Goal: Task Accomplishment & Management: Manage account settings

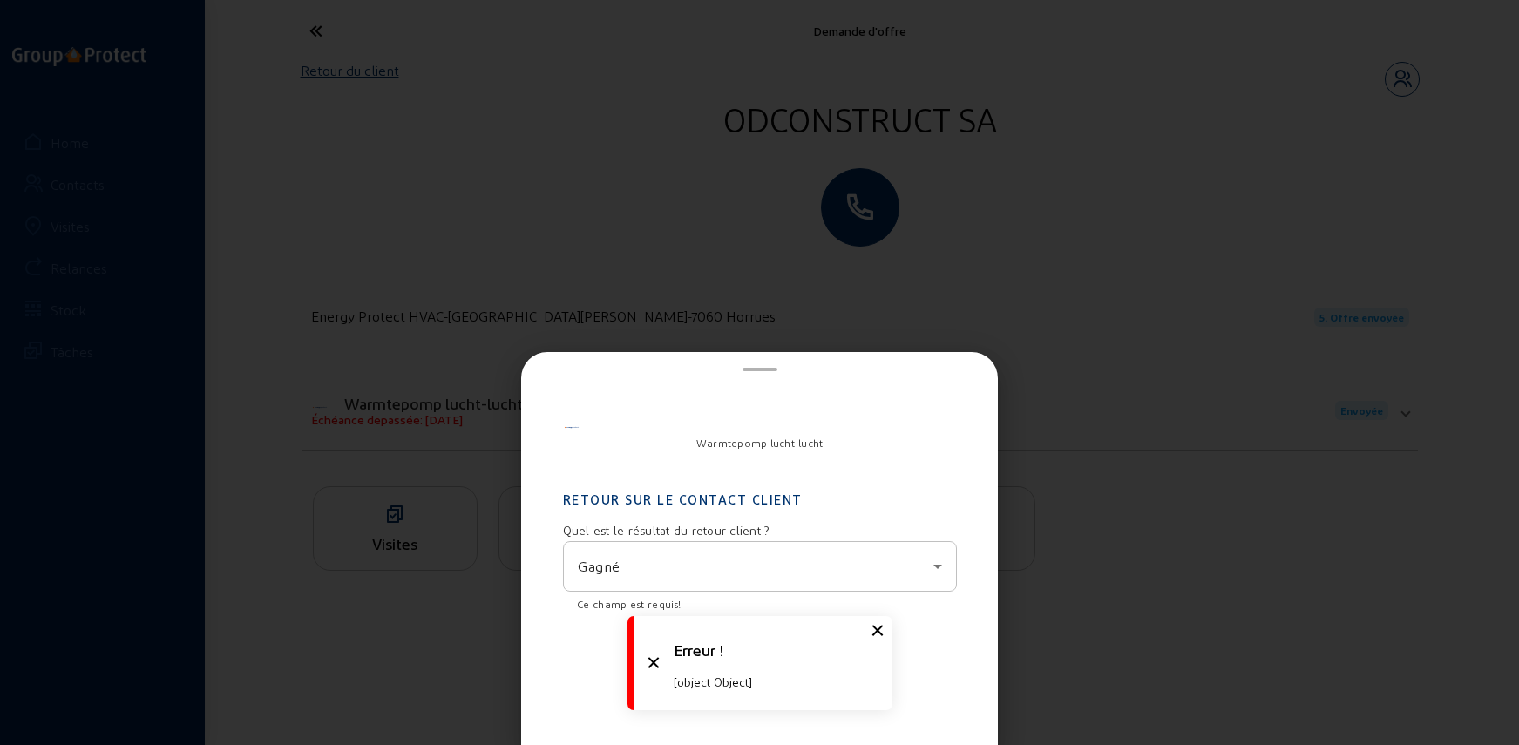
click at [639, 579] on div "Gagné" at bounding box center [760, 566] width 364 height 49
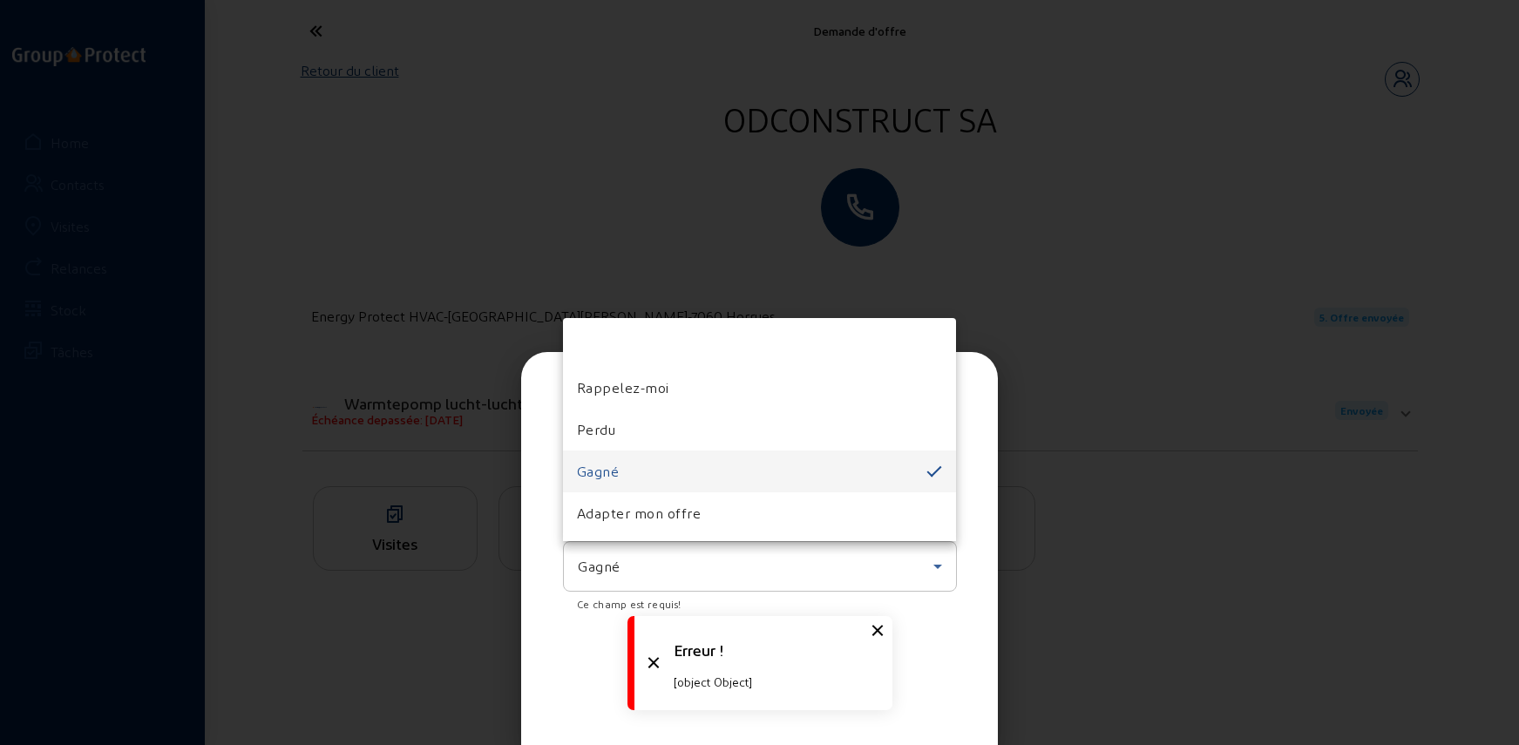
click at [618, 465] on span "Gagné" at bounding box center [598, 471] width 43 height 21
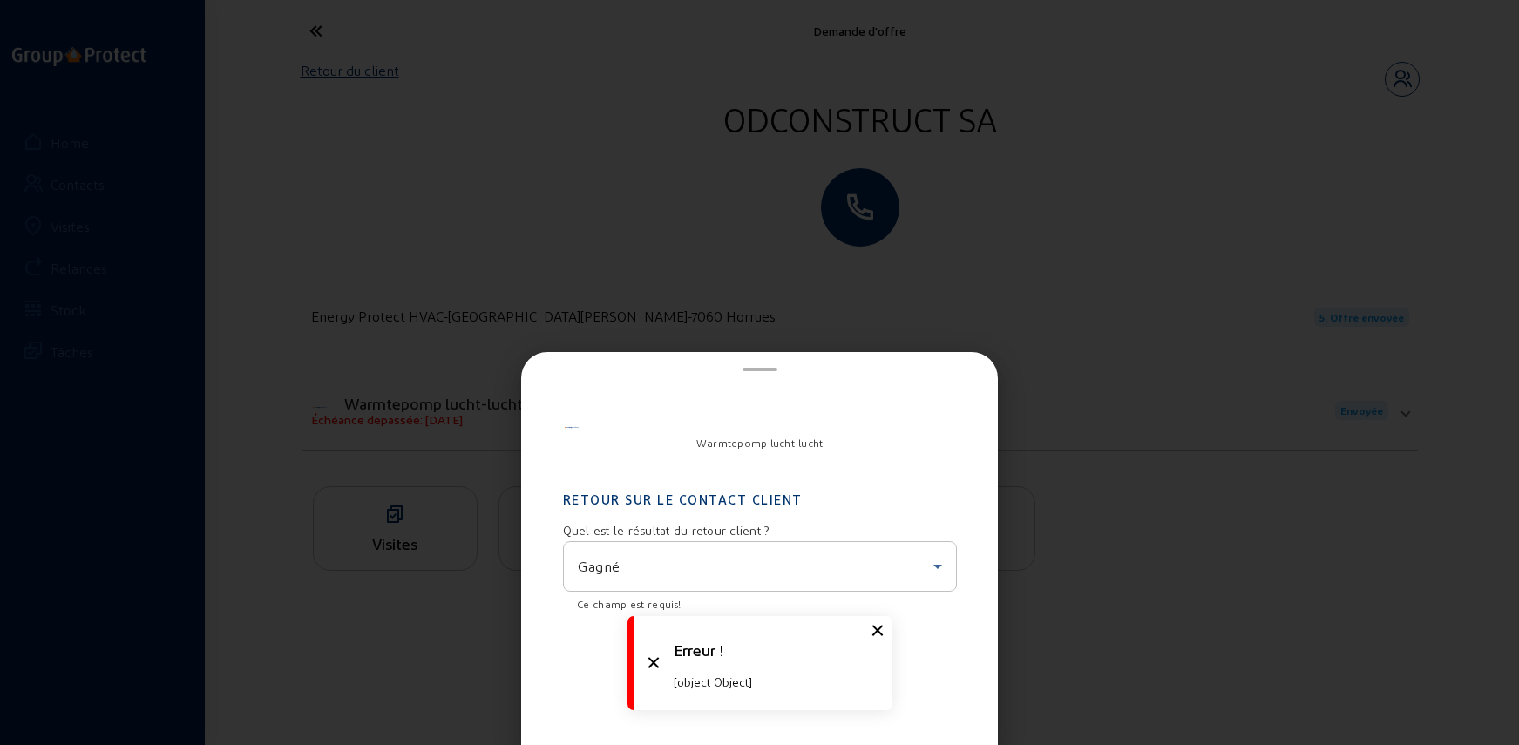
click at [839, 595] on div at bounding box center [812, 603] width 261 height 19
click at [879, 623] on icon at bounding box center [877, 631] width 21 height 21
click at [1071, 568] on div at bounding box center [759, 372] width 1519 height 745
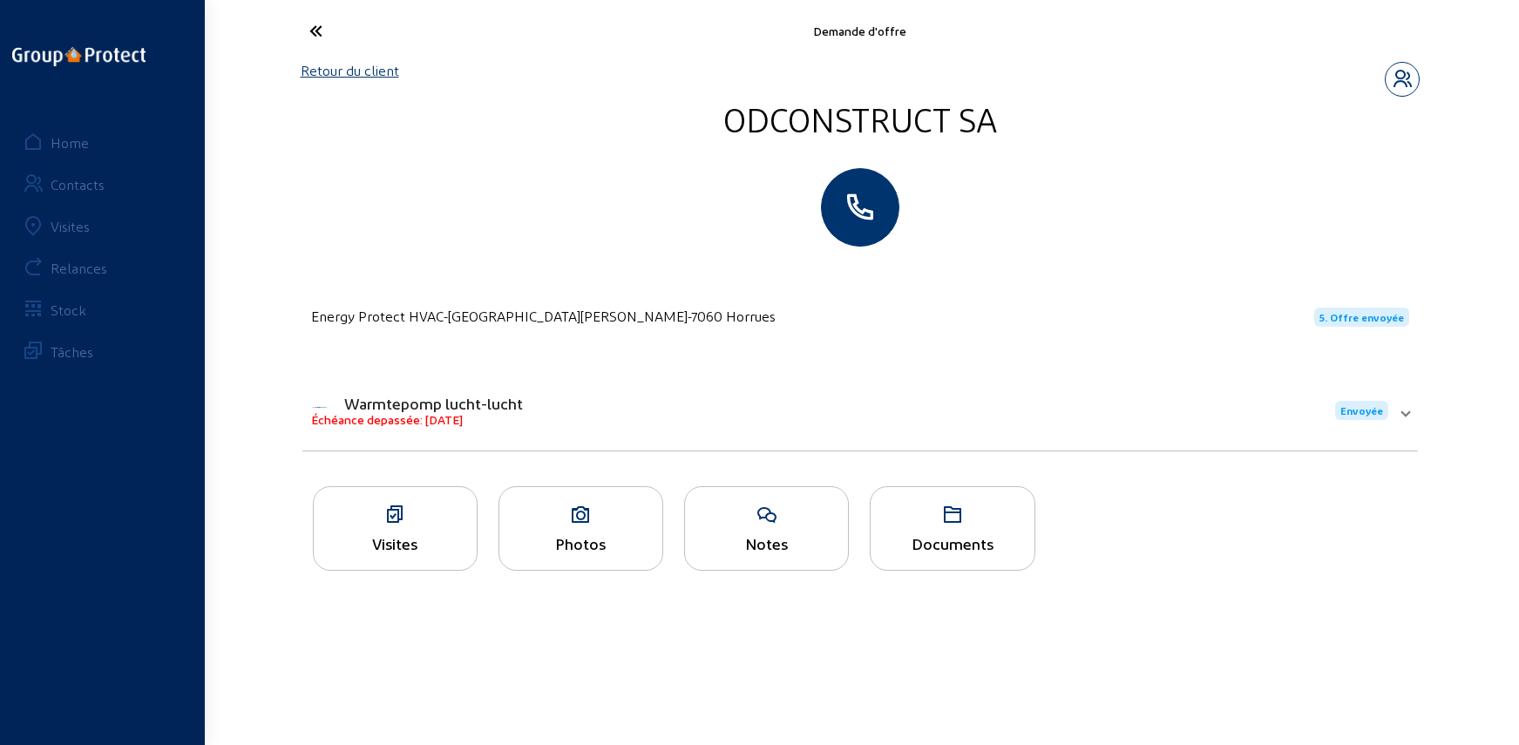
click at [1071, 568] on ul "Visites Photos Notes Documents" at bounding box center [860, 533] width 1116 height 95
click at [353, 71] on link "Retour du client" at bounding box center [350, 70] width 98 height 17
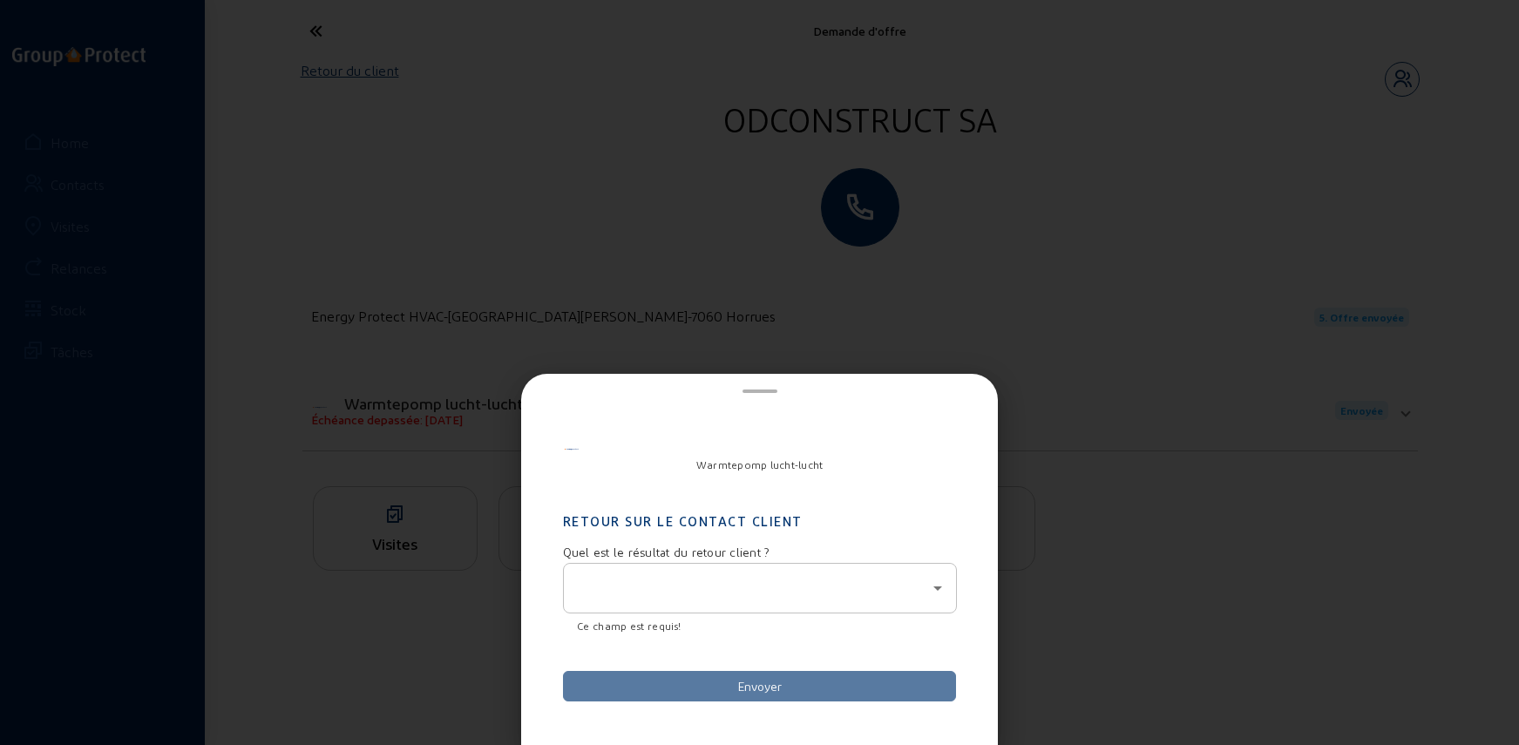
click at [724, 600] on div at bounding box center [760, 588] width 364 height 49
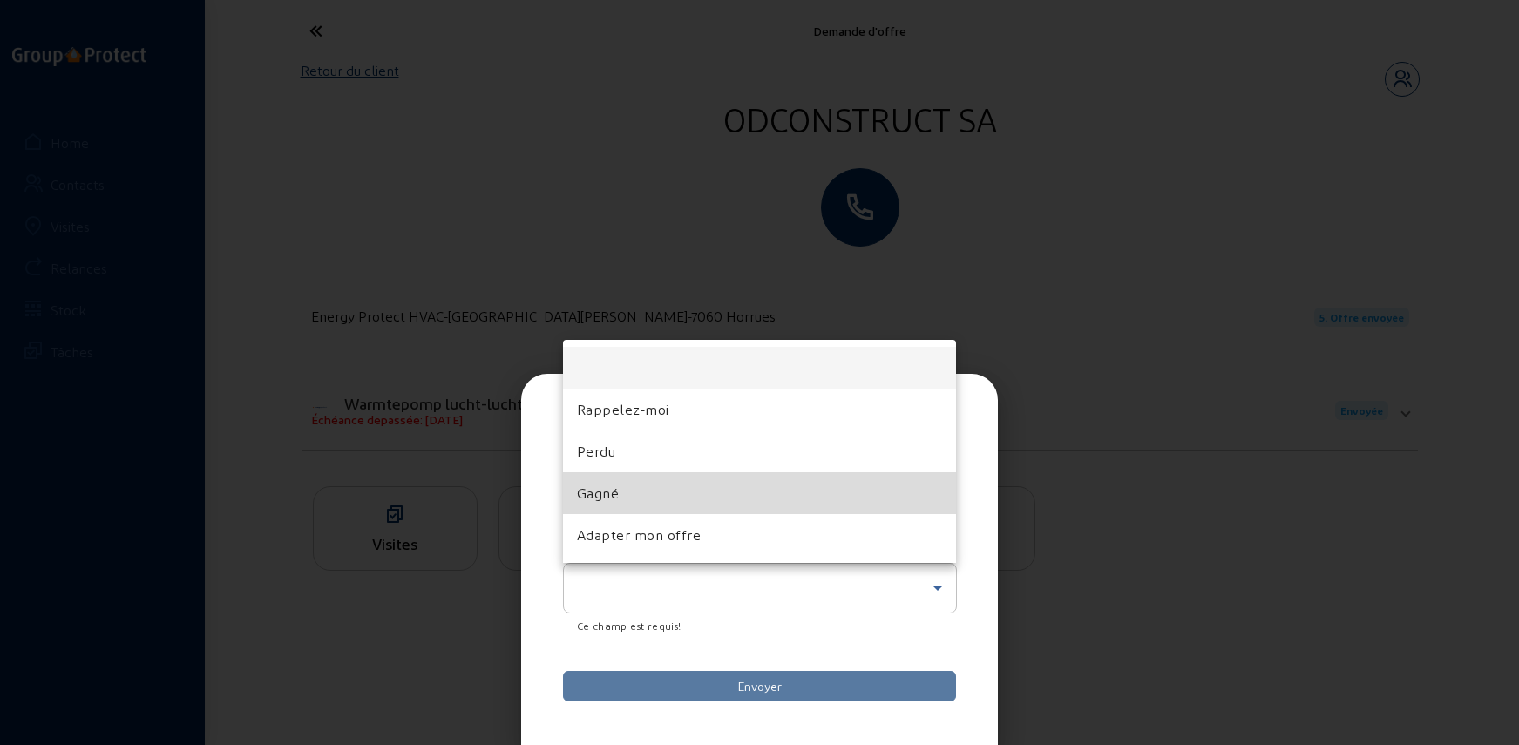
click at [648, 488] on mat-option "Gagné" at bounding box center [760, 493] width 394 height 42
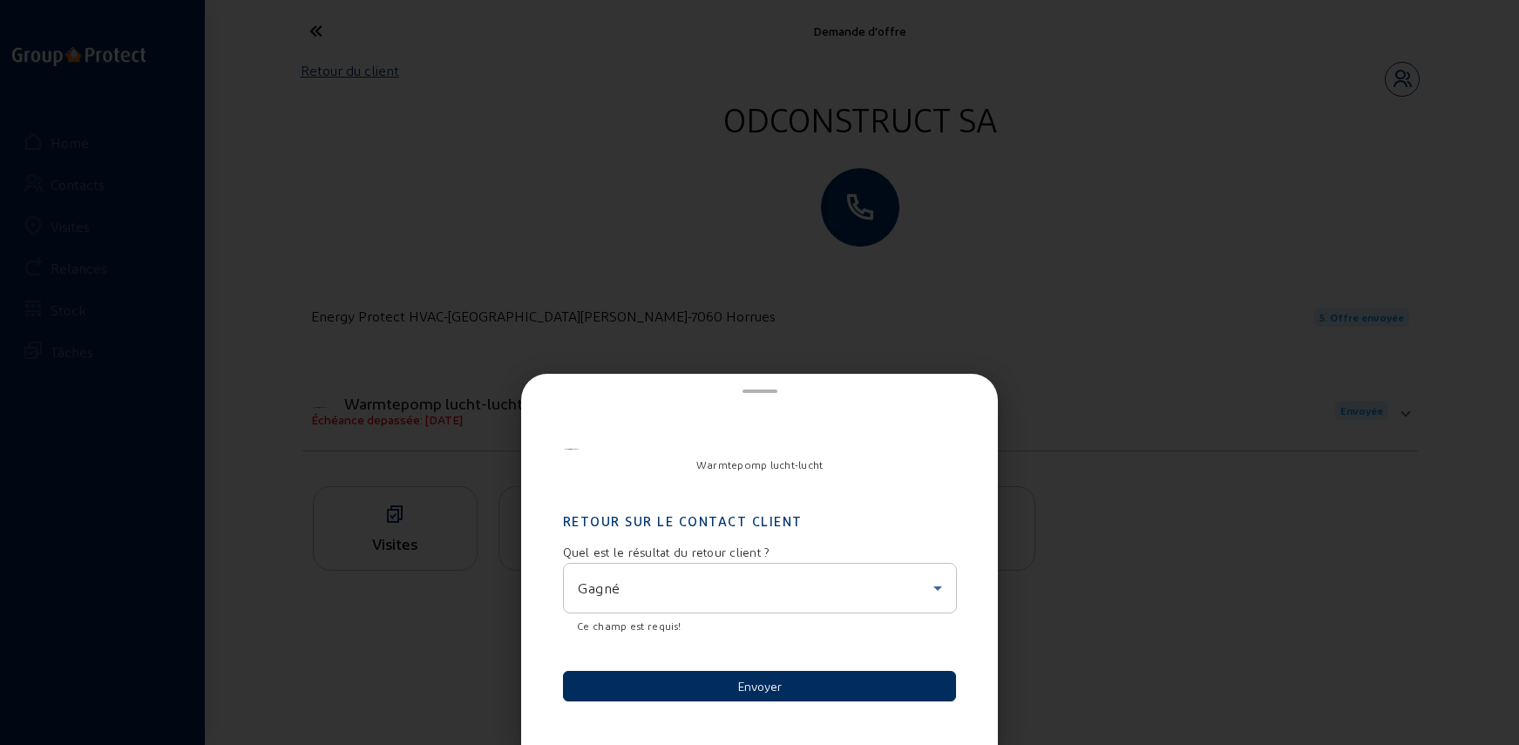
click at [770, 689] on button "Envoyer" at bounding box center [760, 686] width 394 height 31
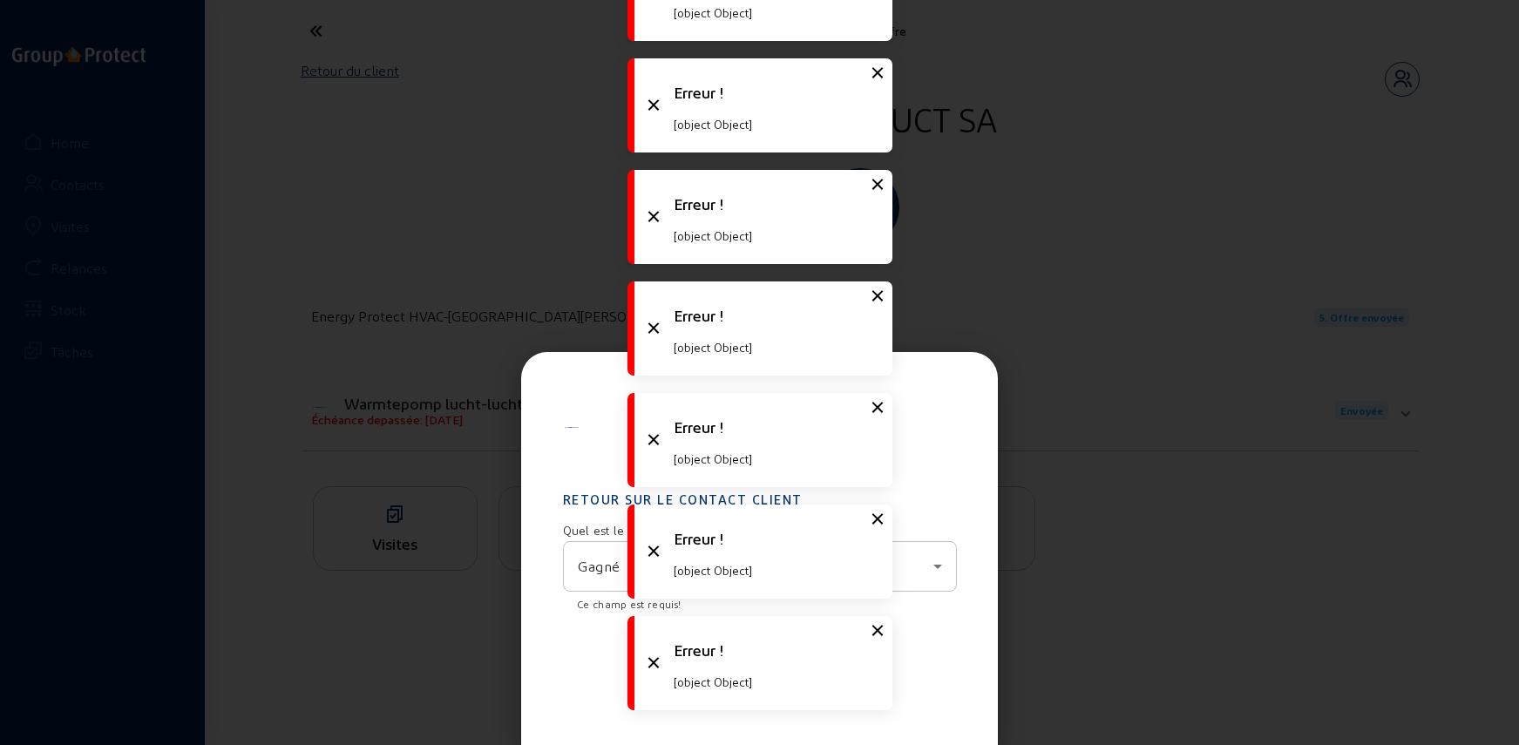
click at [1233, 394] on div at bounding box center [759, 372] width 1519 height 745
click at [1207, 377] on mat-expansion-panel "Warmtepomp lucht-lucht Échéance depassée: Hier Envoyée Date de la visite 25 aoû…" at bounding box center [860, 410] width 1116 height 81
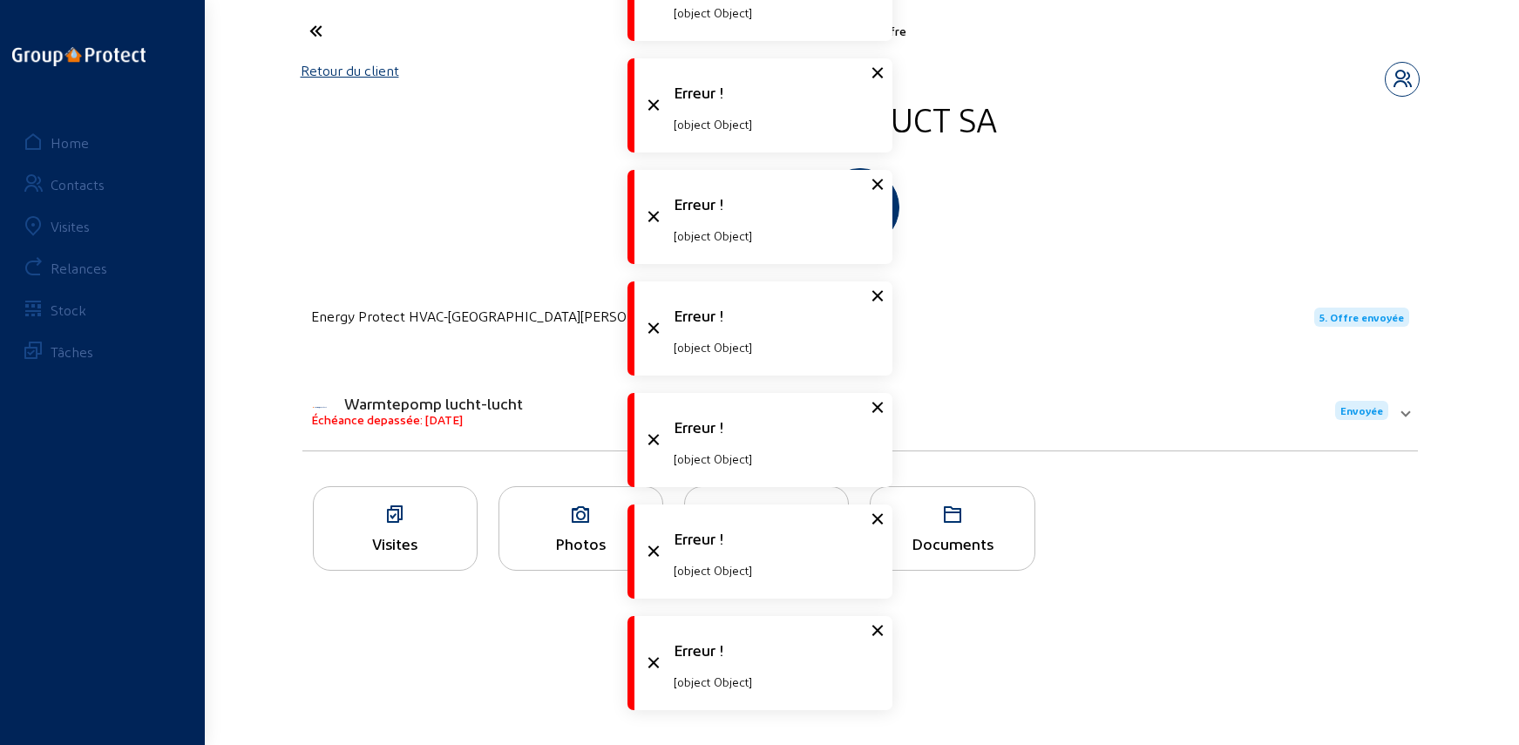
click at [74, 268] on div "Relances" at bounding box center [79, 268] width 57 height 17
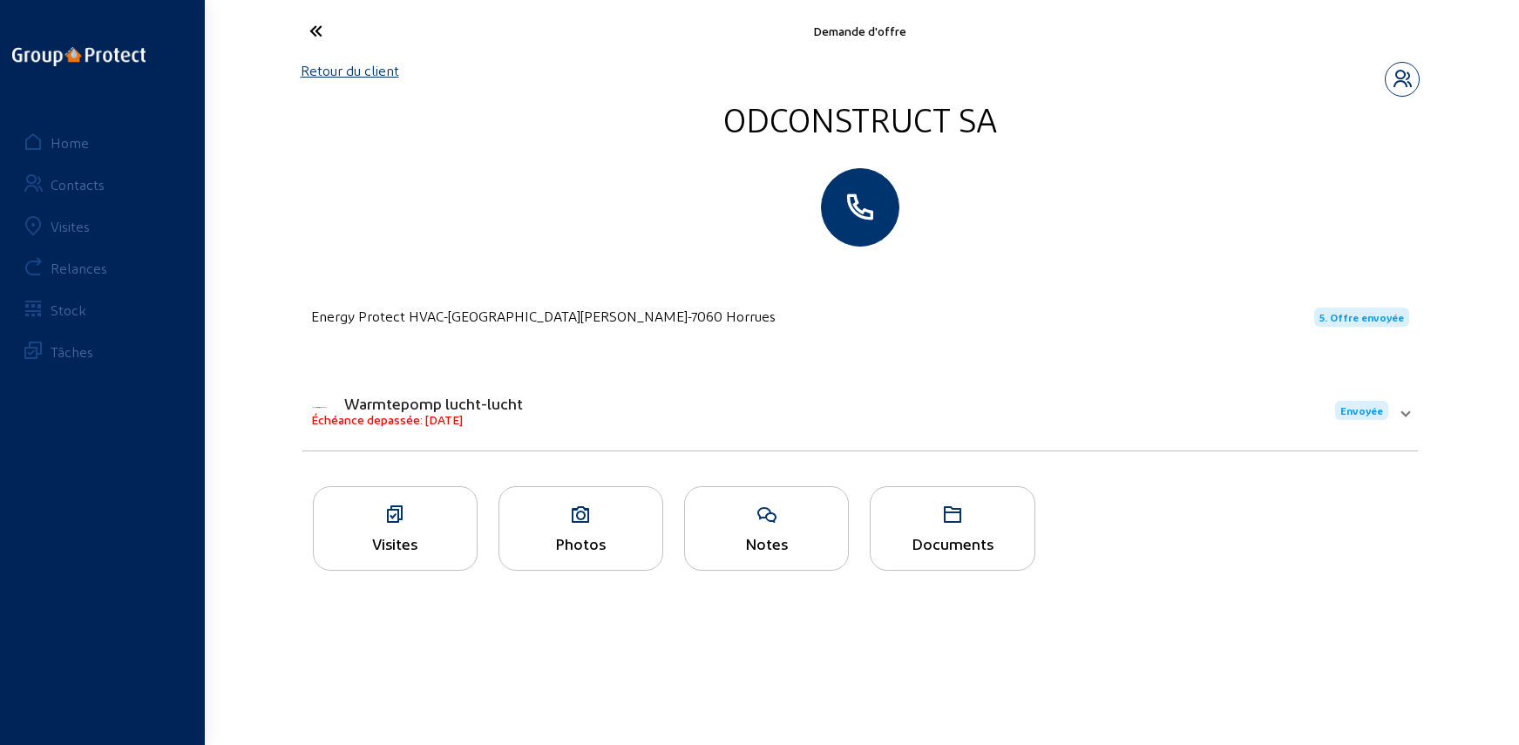
click at [98, 261] on div "Relances" at bounding box center [79, 268] width 57 height 17
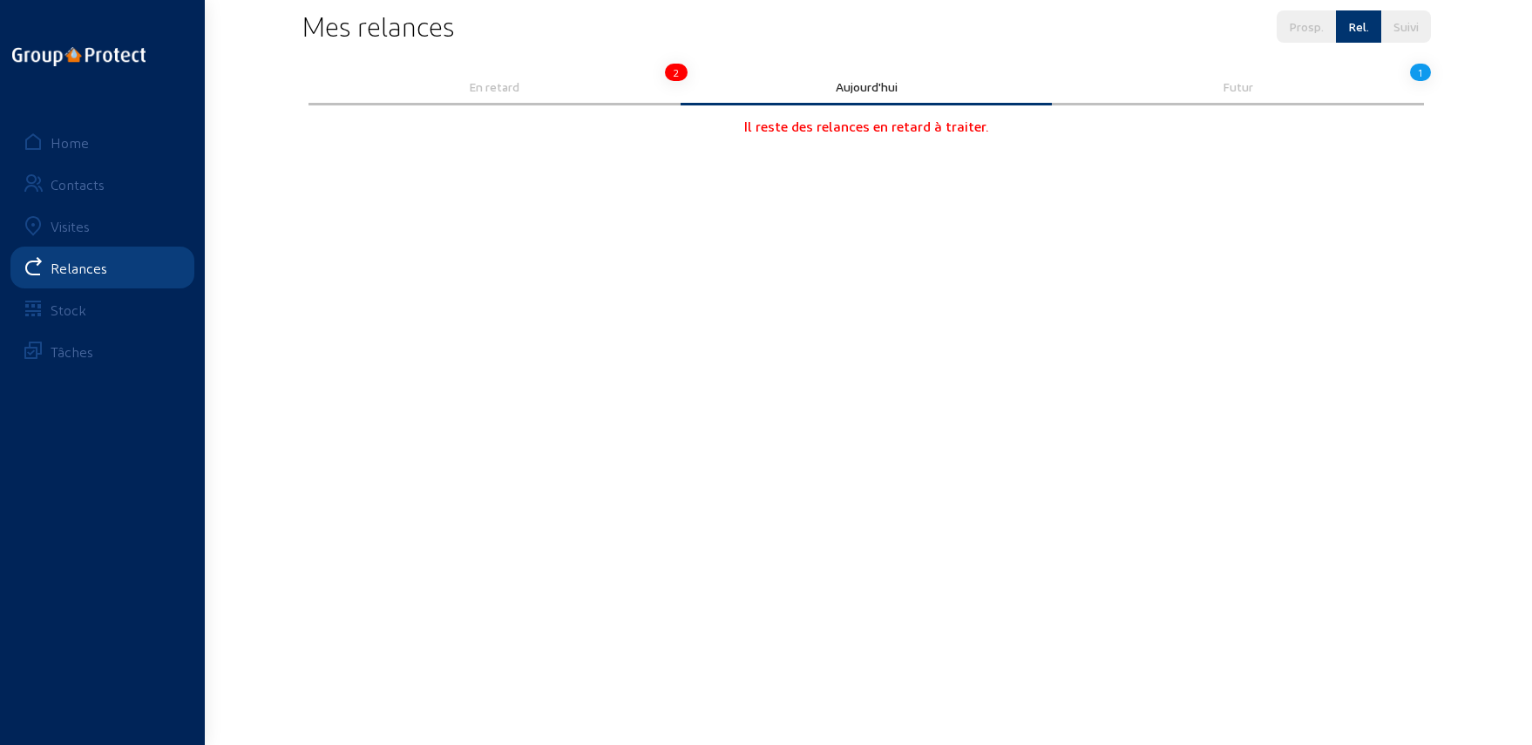
click at [511, 102] on div "En retard" at bounding box center [495, 88] width 372 height 35
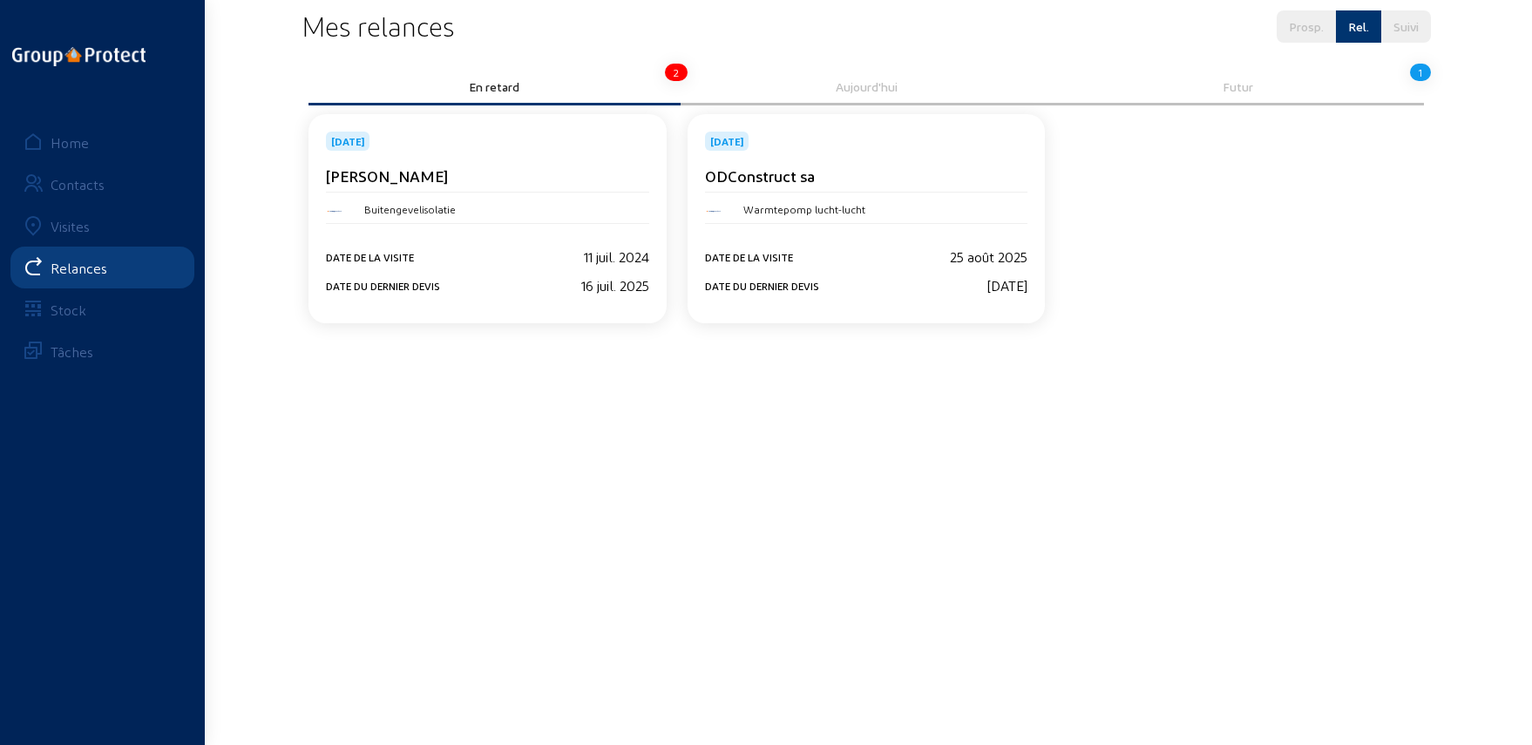
click at [521, 175] on div "Wim Vervaeke" at bounding box center [487, 175] width 323 height 18
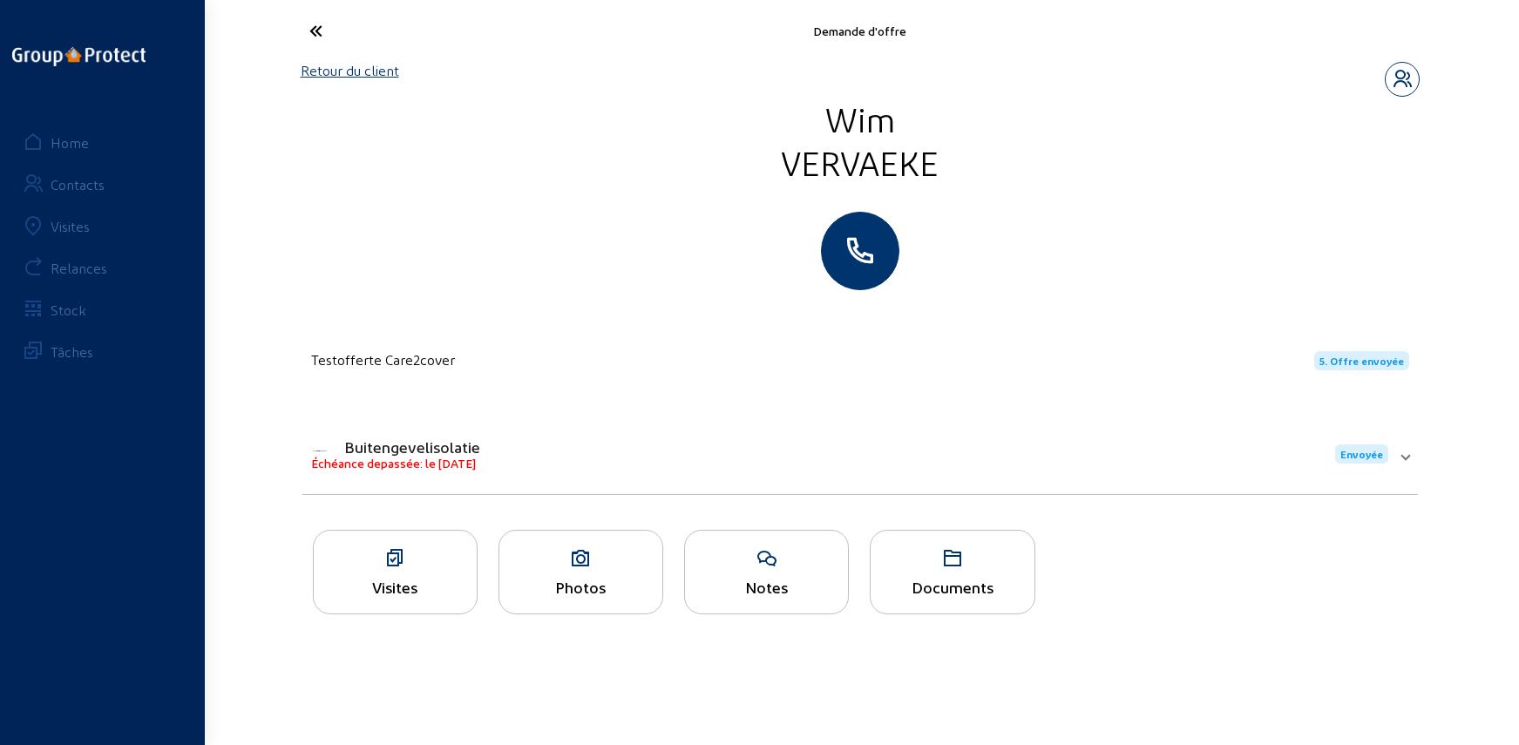
click at [339, 76] on link "Retour du client" at bounding box center [350, 70] width 98 height 17
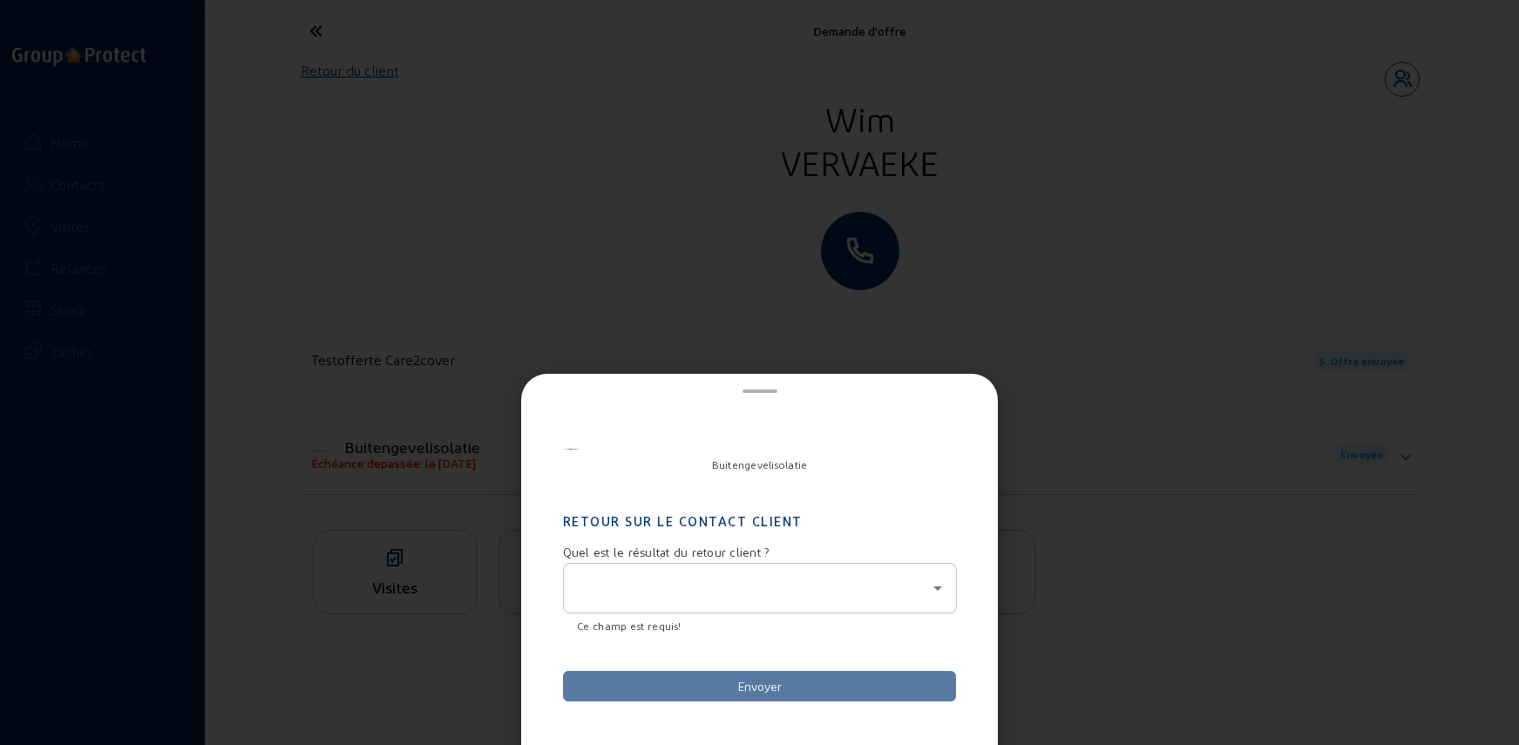
click at [677, 609] on div at bounding box center [760, 588] width 364 height 49
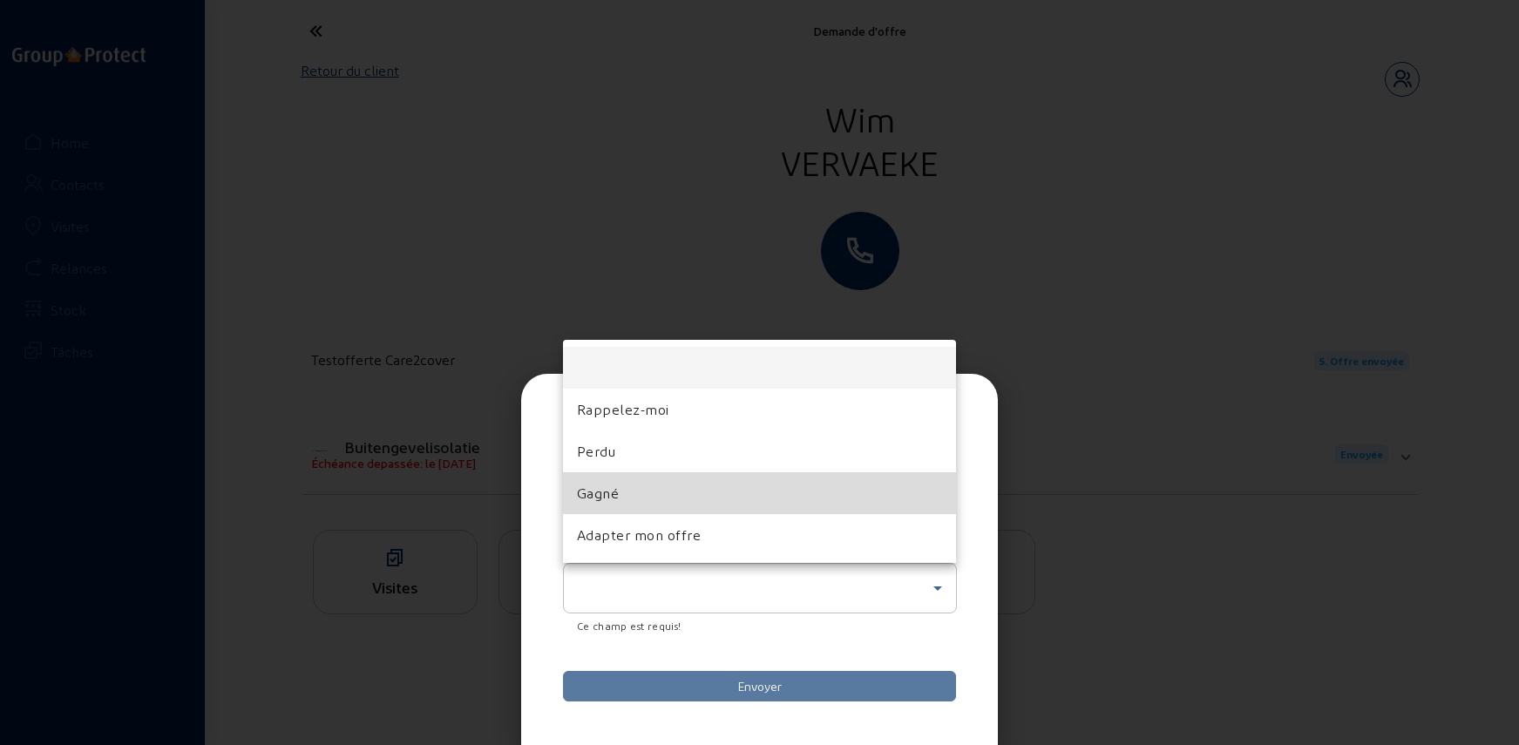
click at [669, 493] on mat-option "Gagné" at bounding box center [760, 493] width 394 height 42
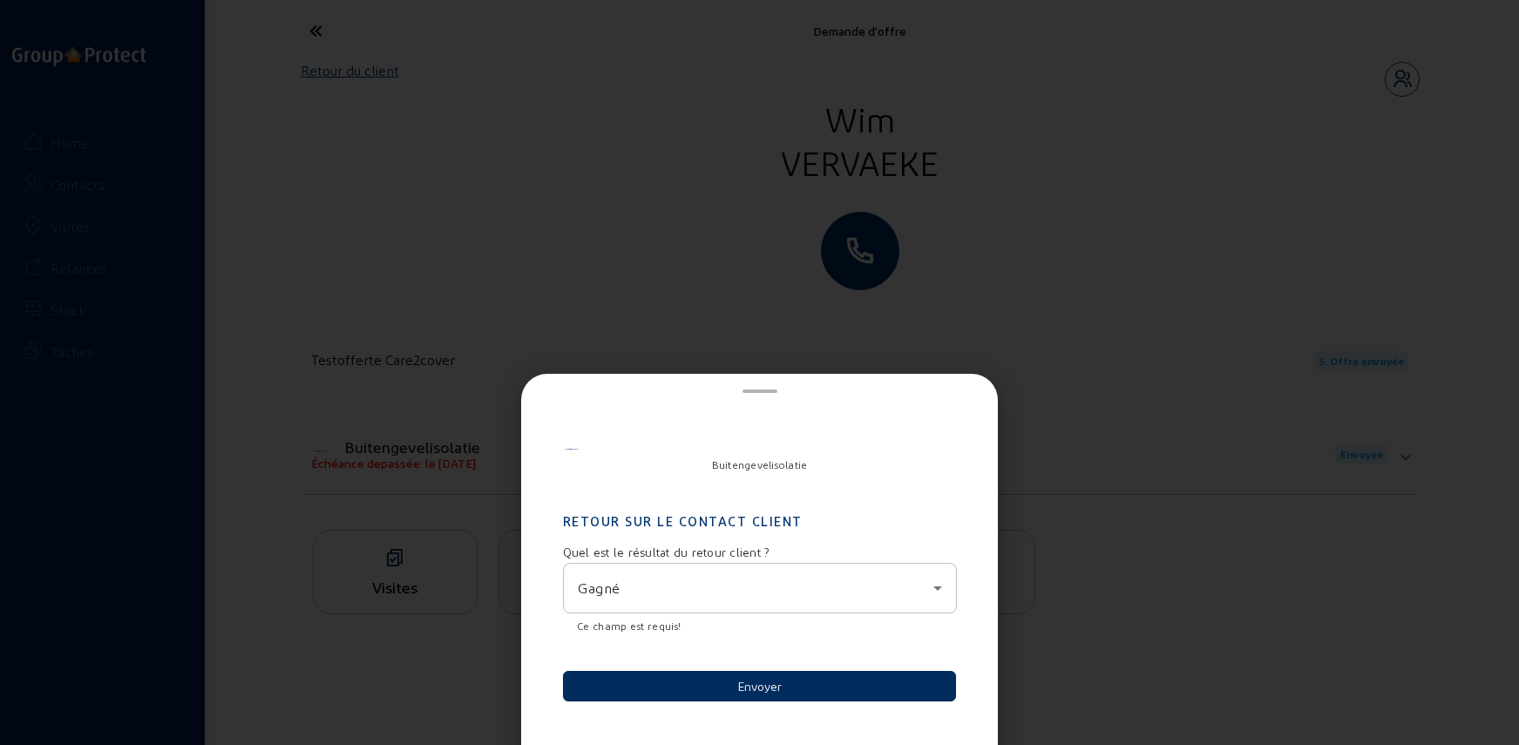
click at [719, 681] on button "Envoyer" at bounding box center [760, 686] width 394 height 31
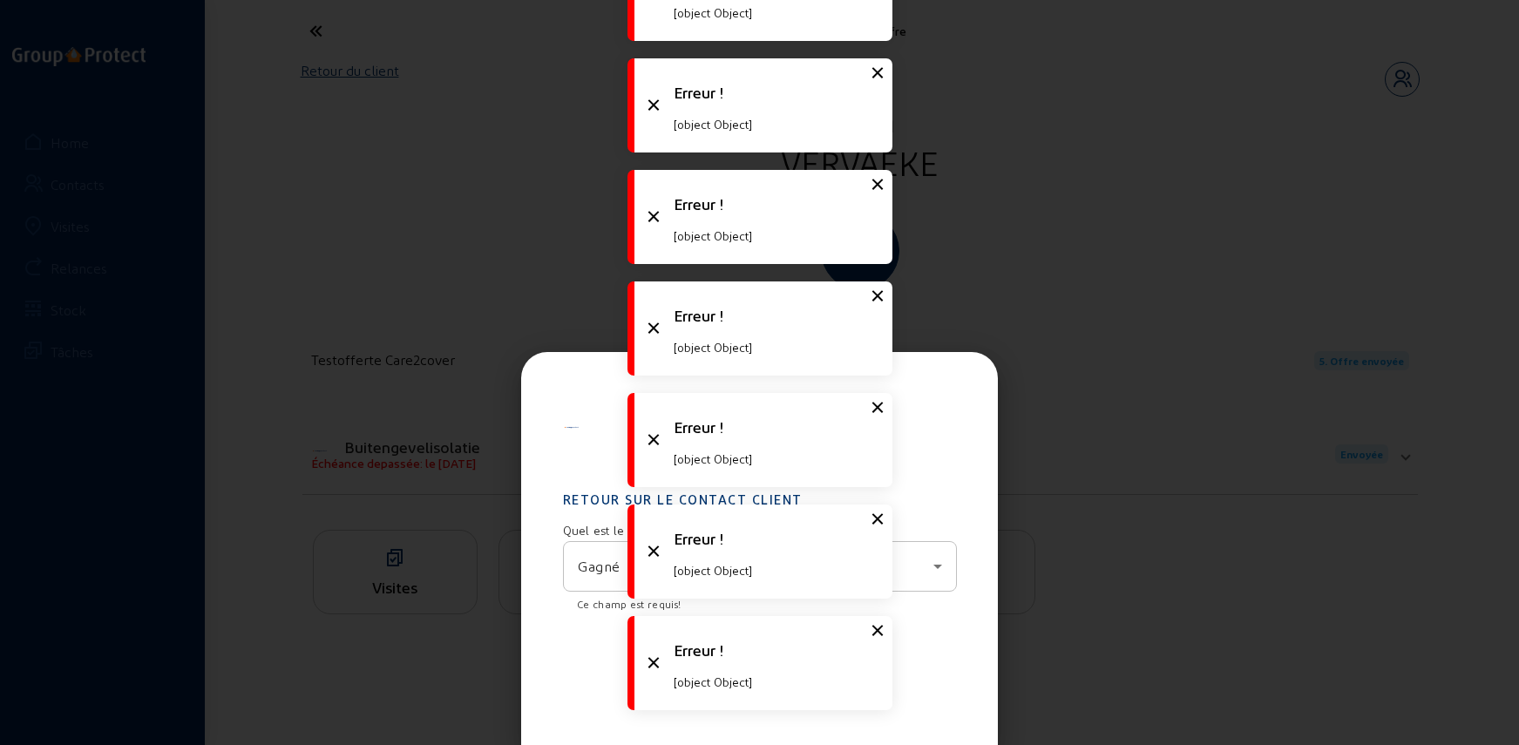
click at [362, 123] on div at bounding box center [759, 372] width 1519 height 745
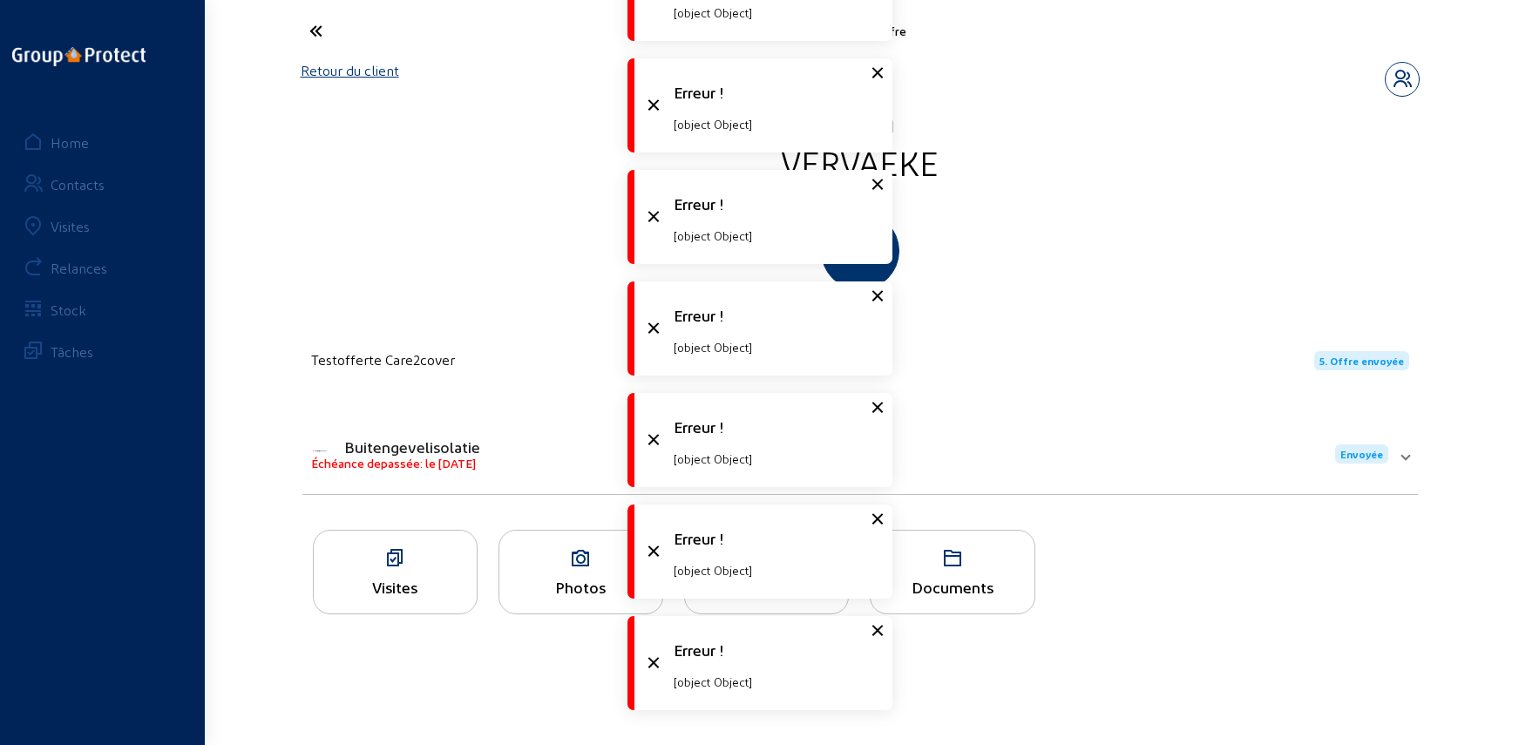
click at [318, 62] on link "Retour du client" at bounding box center [350, 70] width 98 height 17
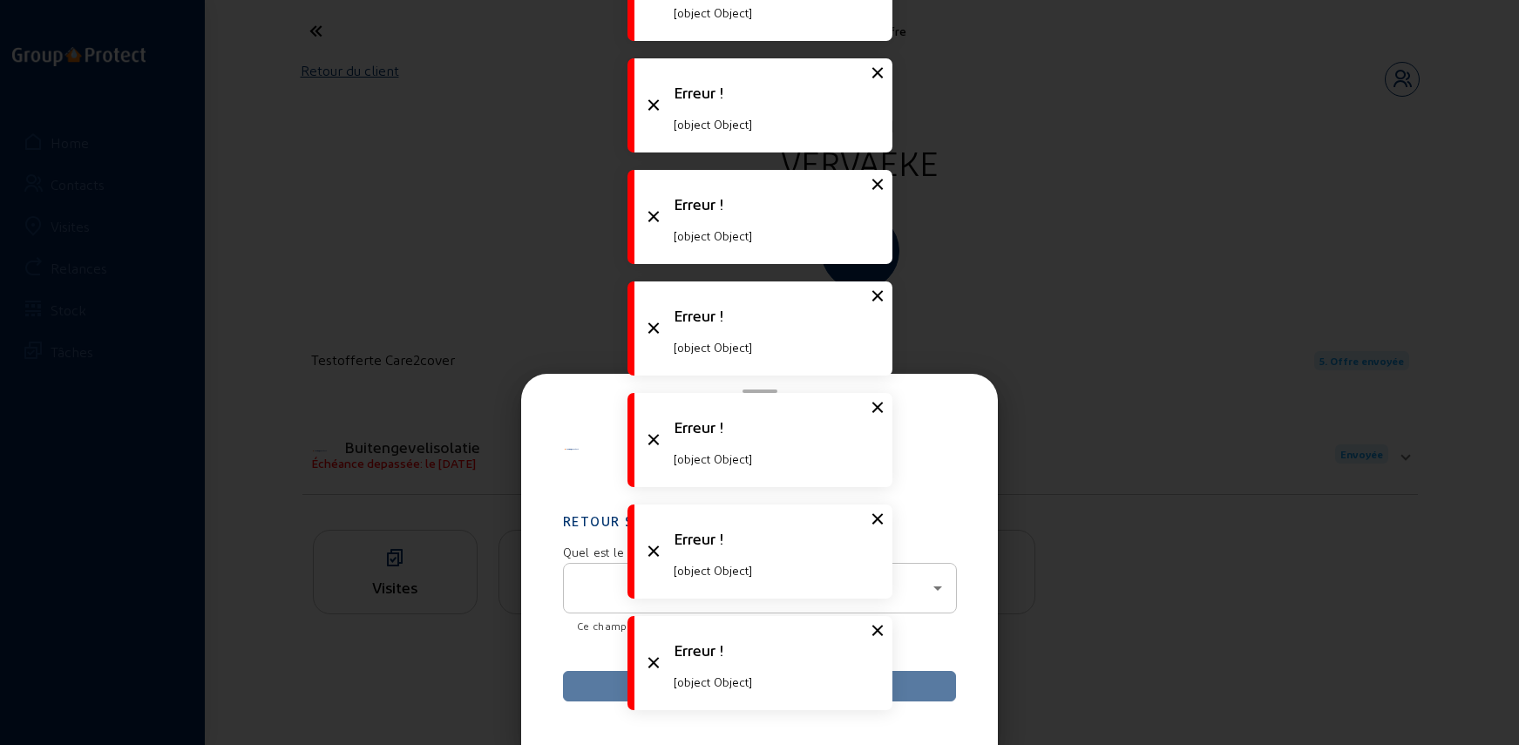
click at [586, 595] on div at bounding box center [756, 588] width 356 height 21
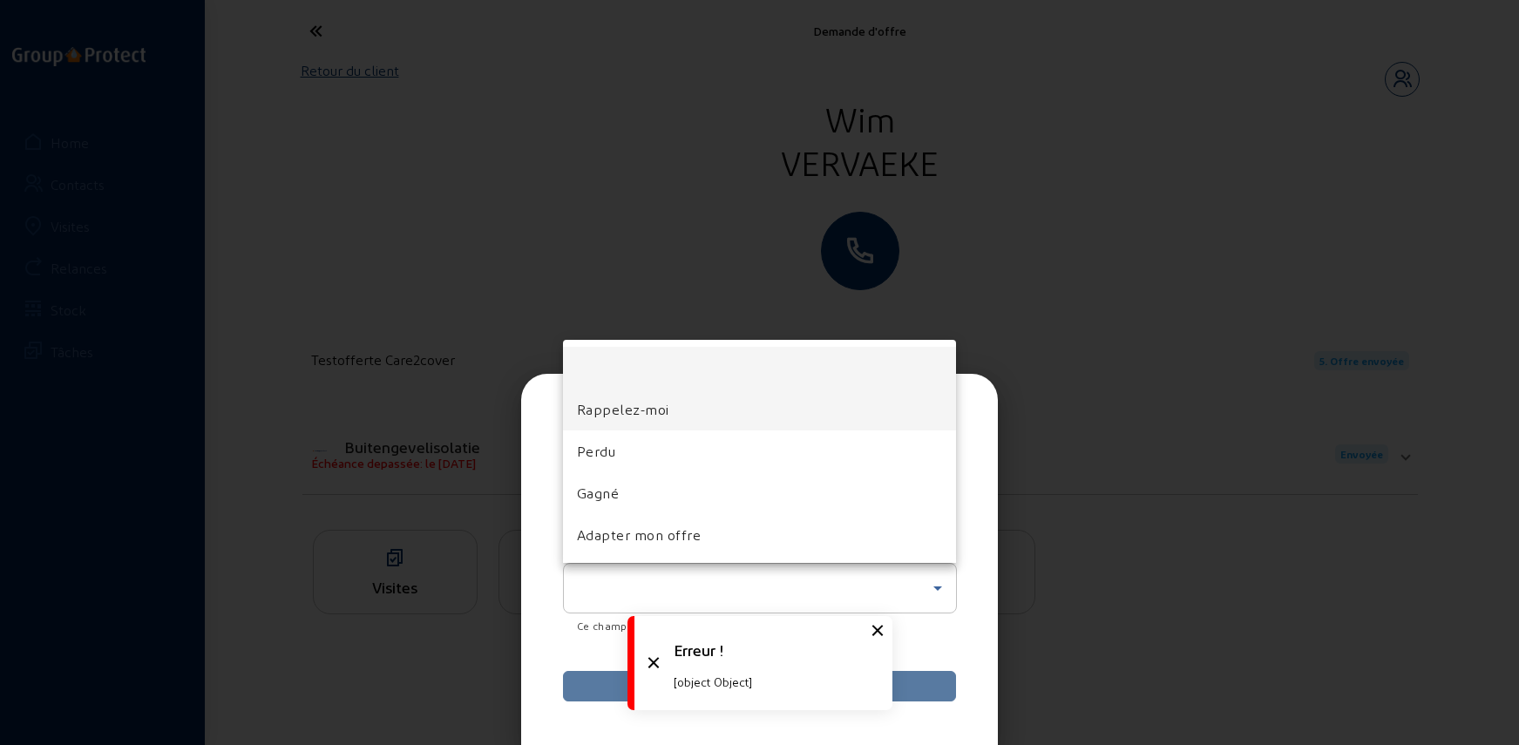
click at [612, 418] on span "Rappelez-moi" at bounding box center [623, 409] width 92 height 21
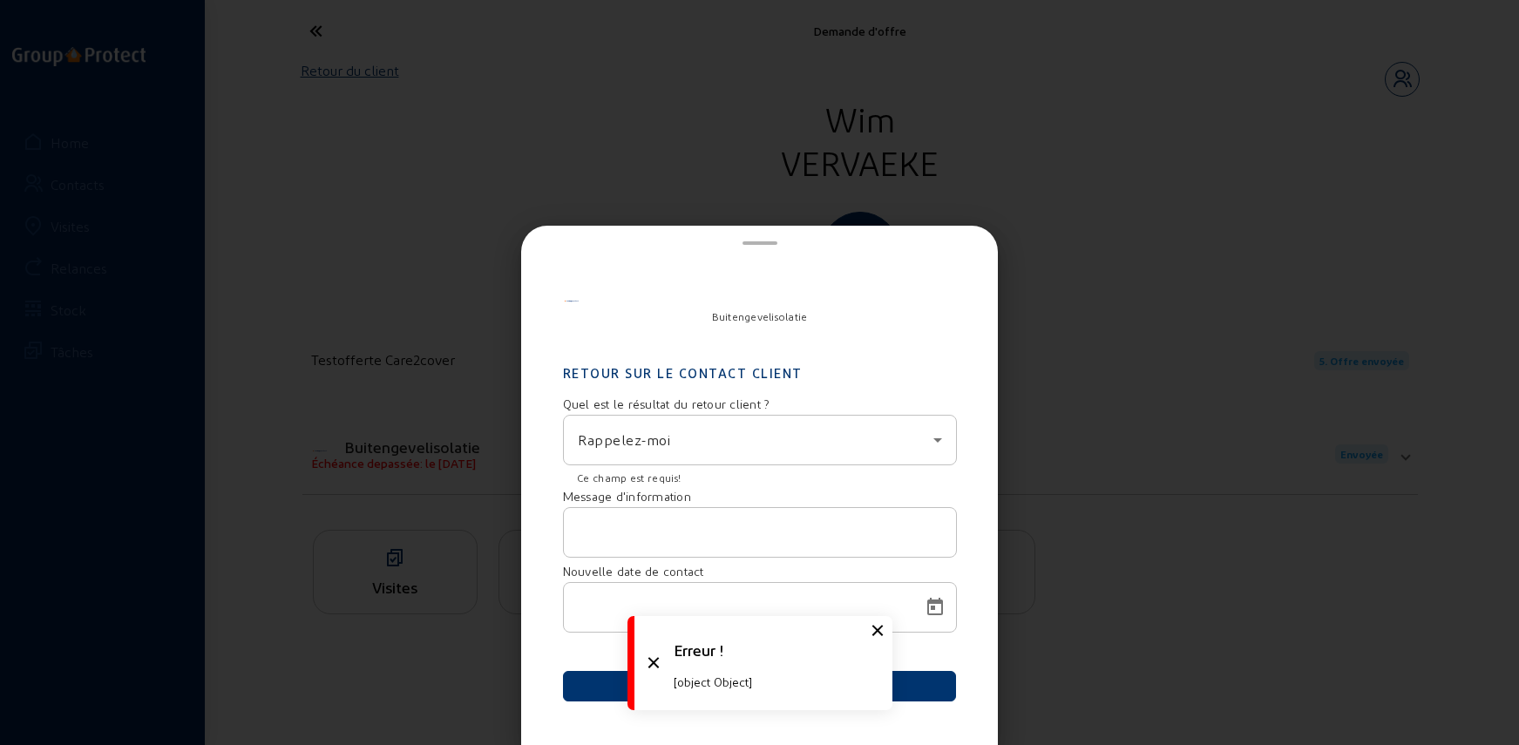
click at [628, 547] on div at bounding box center [760, 532] width 364 height 49
type input "test"
click at [609, 613] on input at bounding box center [744, 607] width 333 height 21
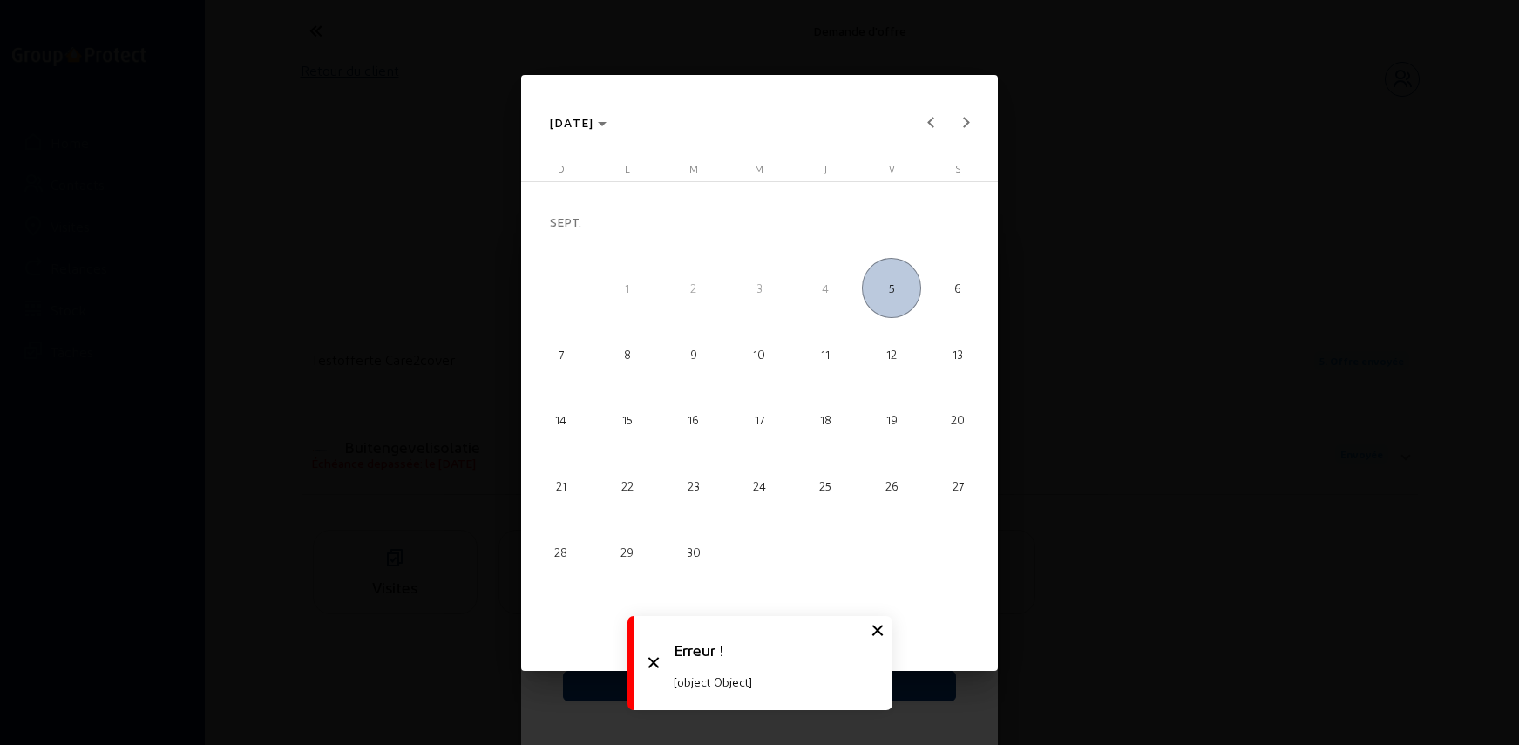
click at [941, 282] on span "6" at bounding box center [957, 287] width 59 height 59
type input "06/09/2025"
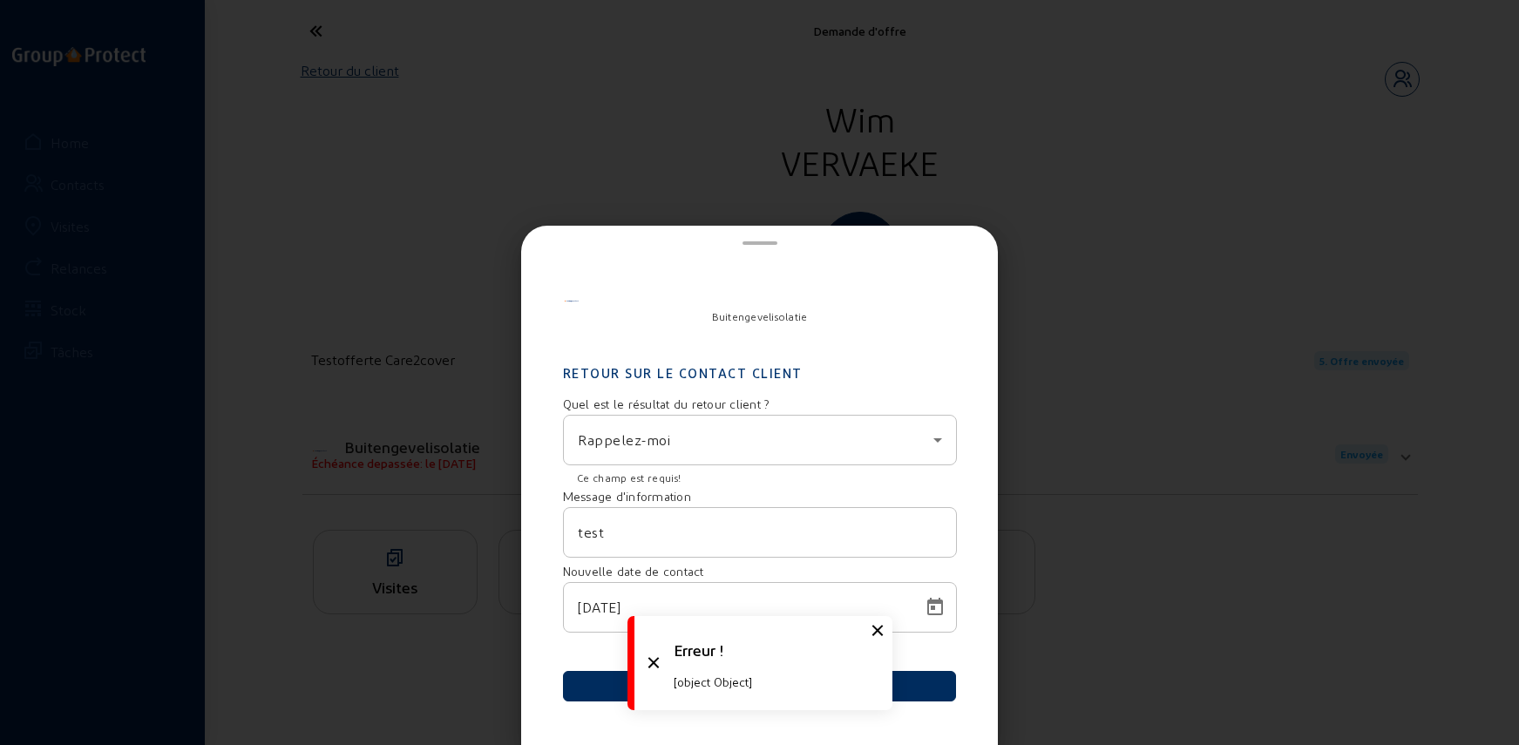
click at [947, 691] on button "Envoyer" at bounding box center [760, 686] width 394 height 31
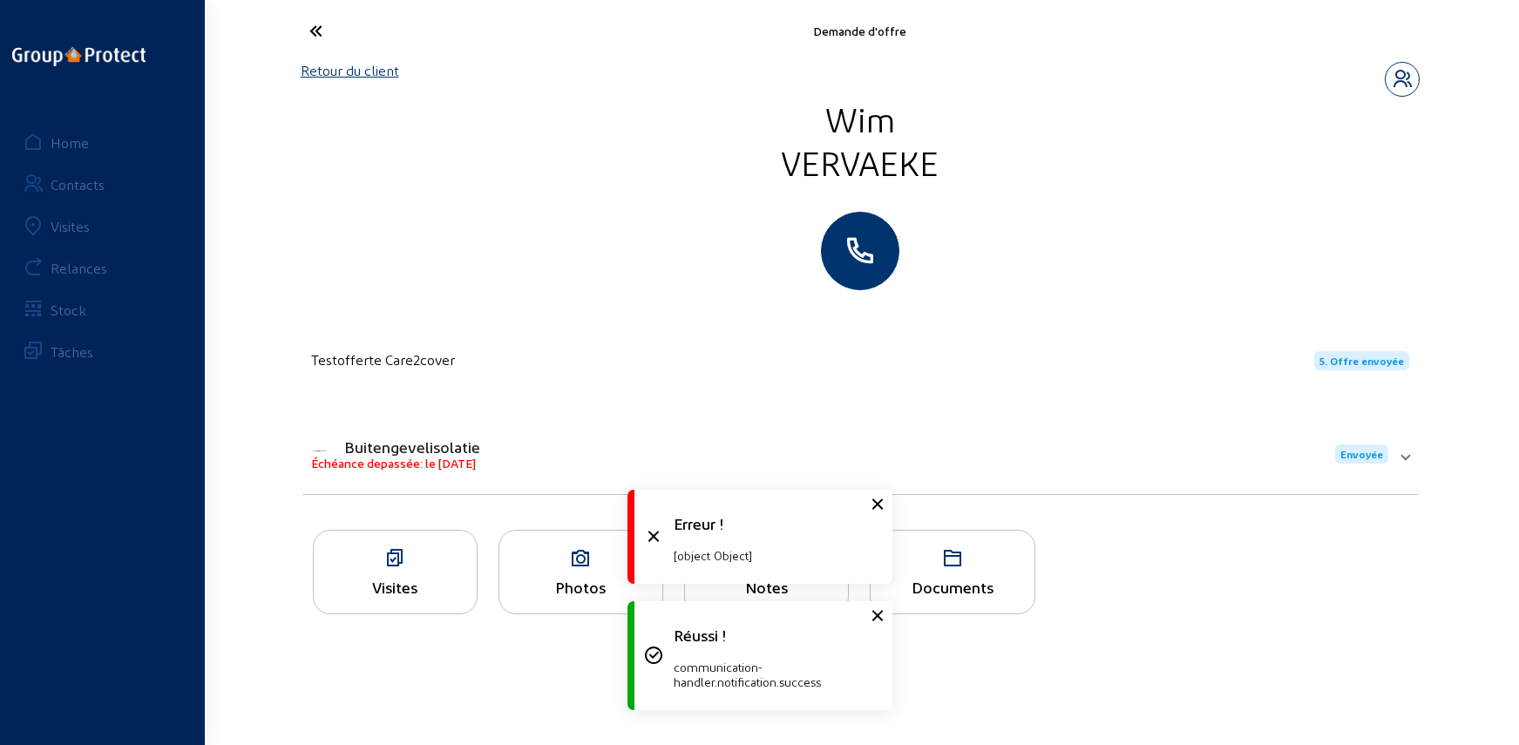
click at [878, 505] on icon at bounding box center [877, 504] width 21 height 21
click at [877, 613] on icon at bounding box center [877, 616] width 21 height 21
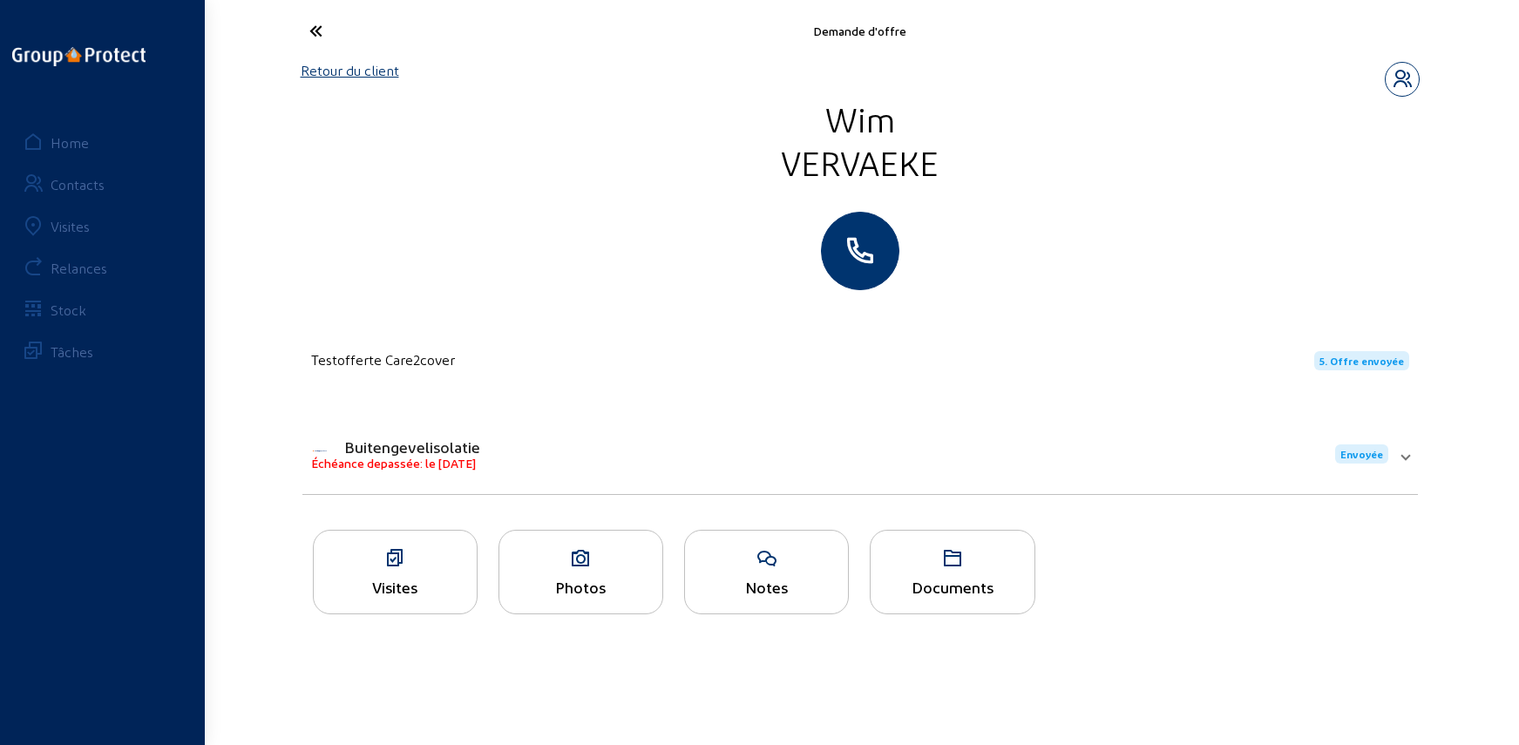
click at [325, 30] on icon at bounding box center [381, 31] width 160 height 31
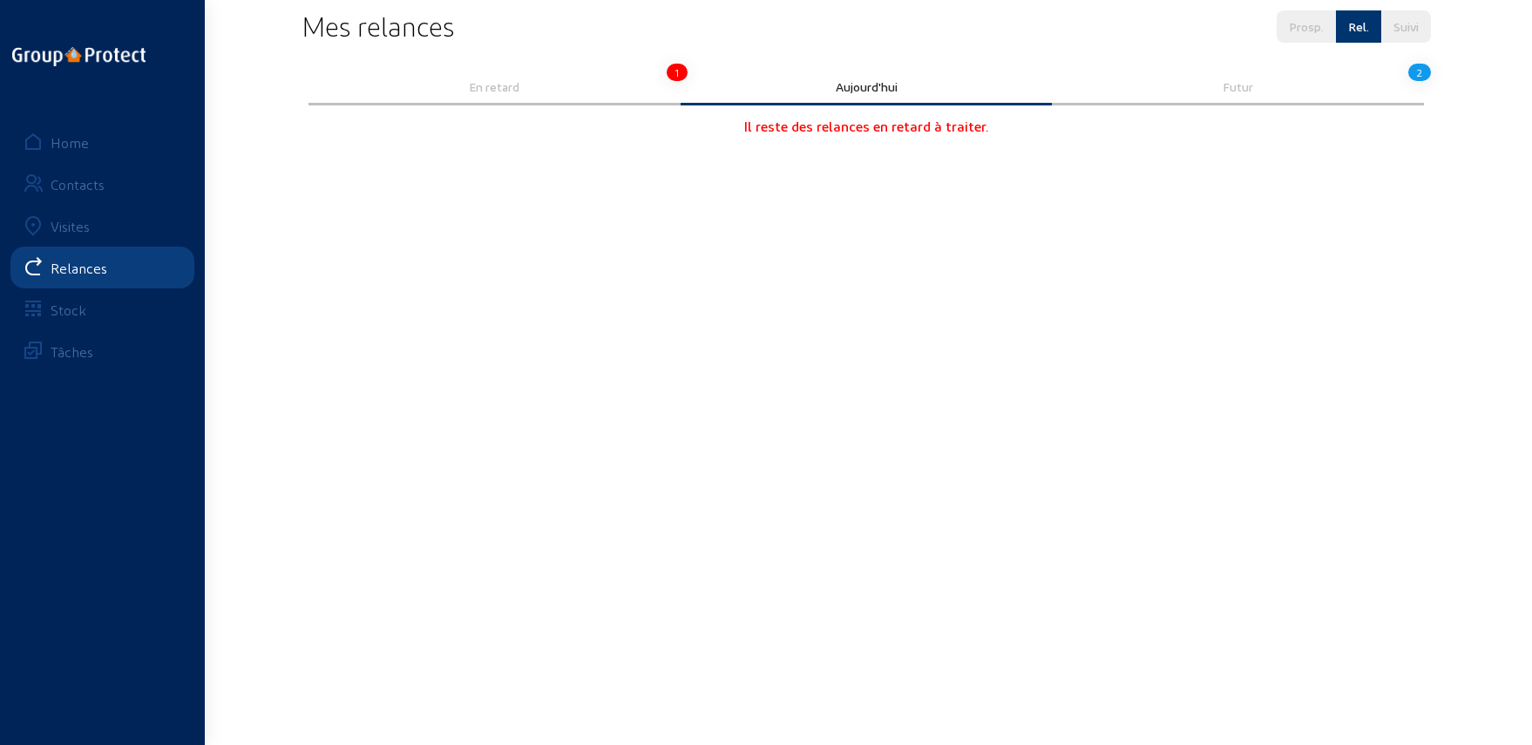
click at [1289, 100] on div "Futur" at bounding box center [1238, 88] width 372 height 35
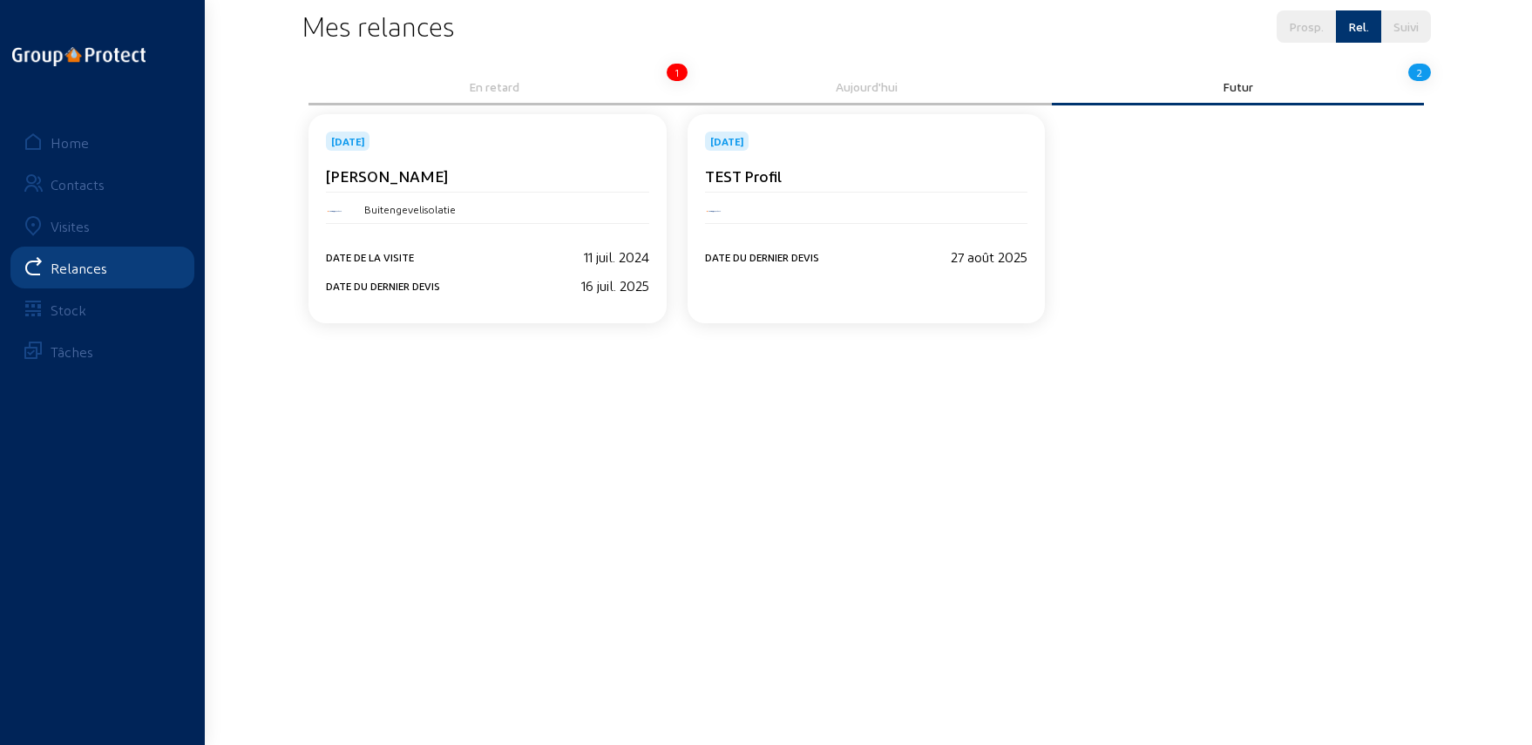
click at [426, 221] on div "Buitengevelisolatie" at bounding box center [487, 208] width 323 height 31
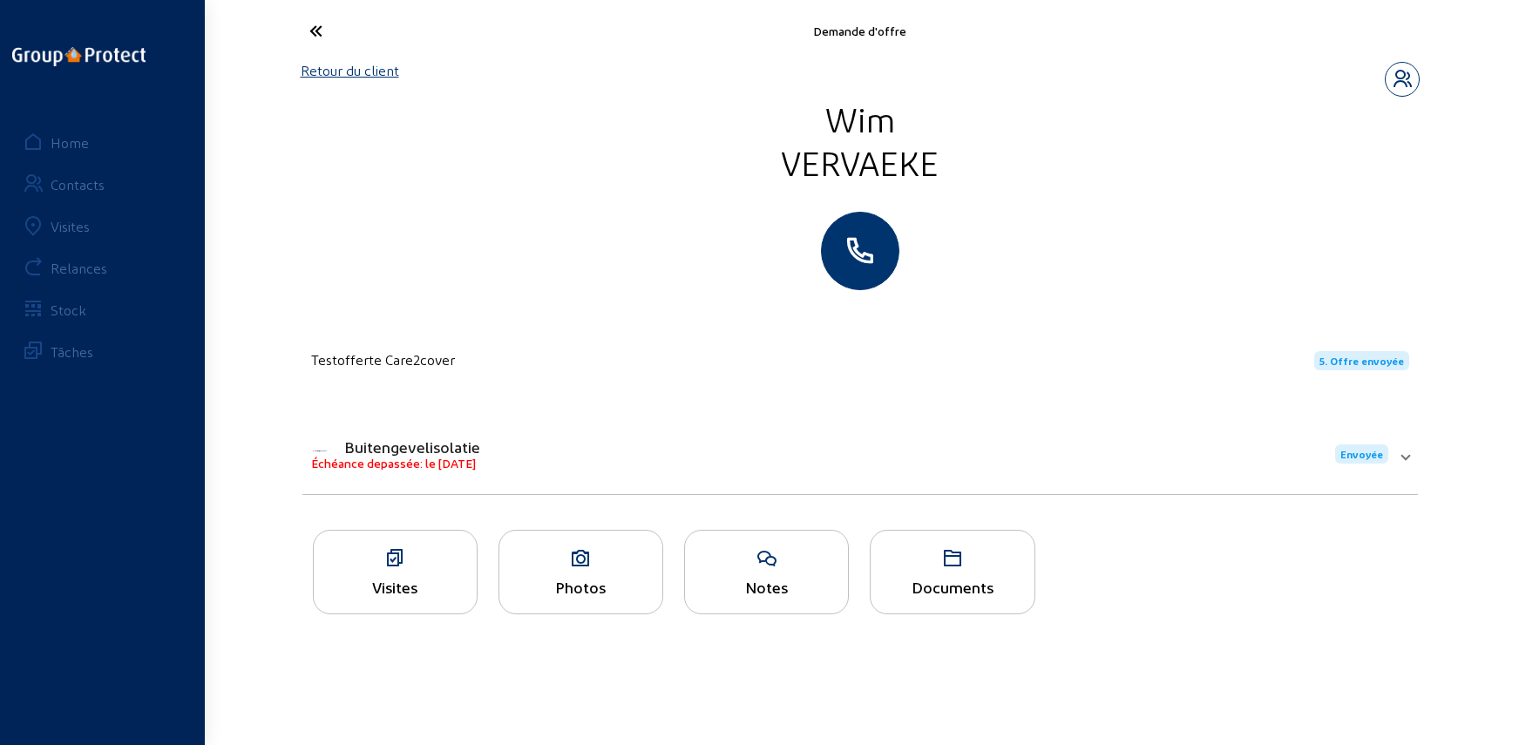
click at [368, 62] on link "Retour du client" at bounding box center [350, 70] width 98 height 17
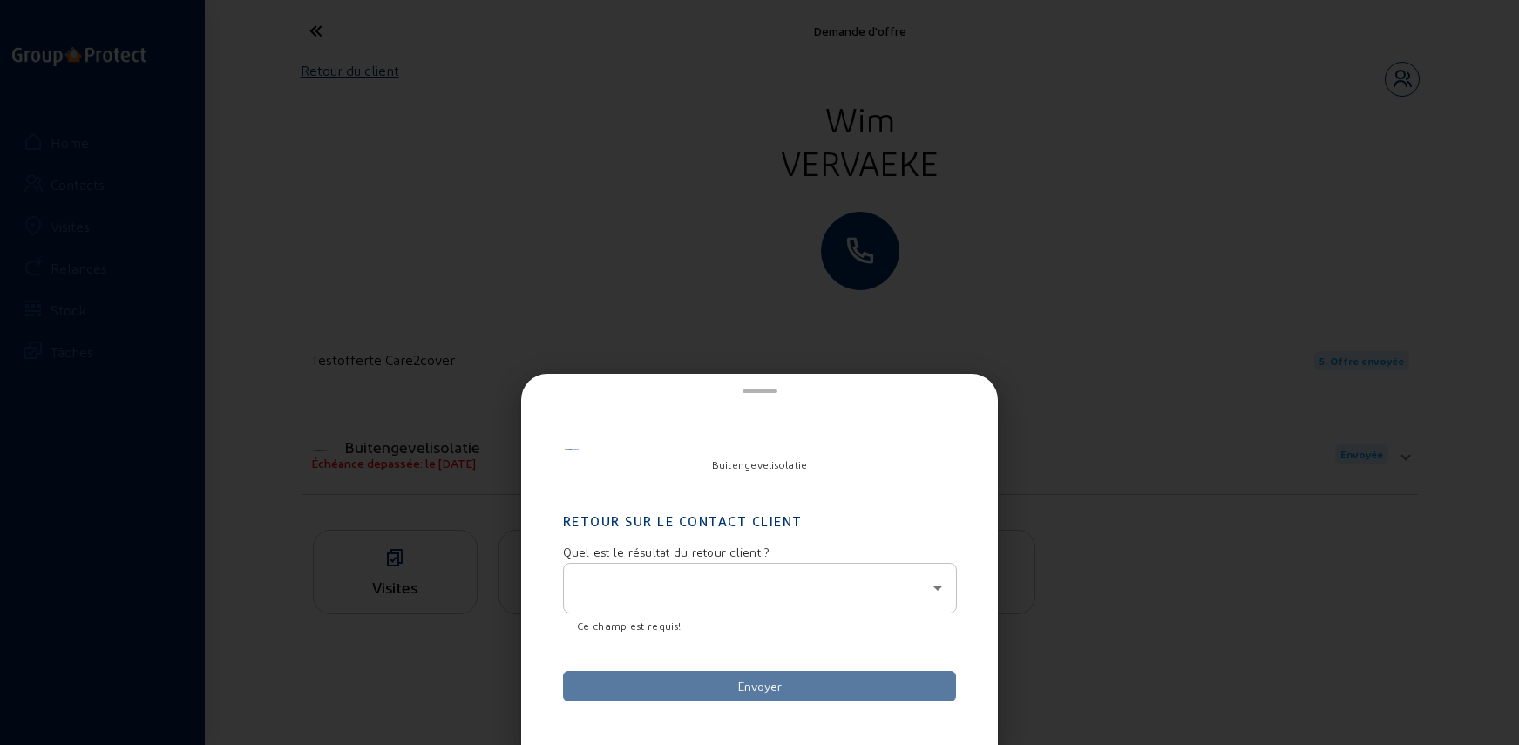
click at [640, 612] on div at bounding box center [760, 588] width 364 height 49
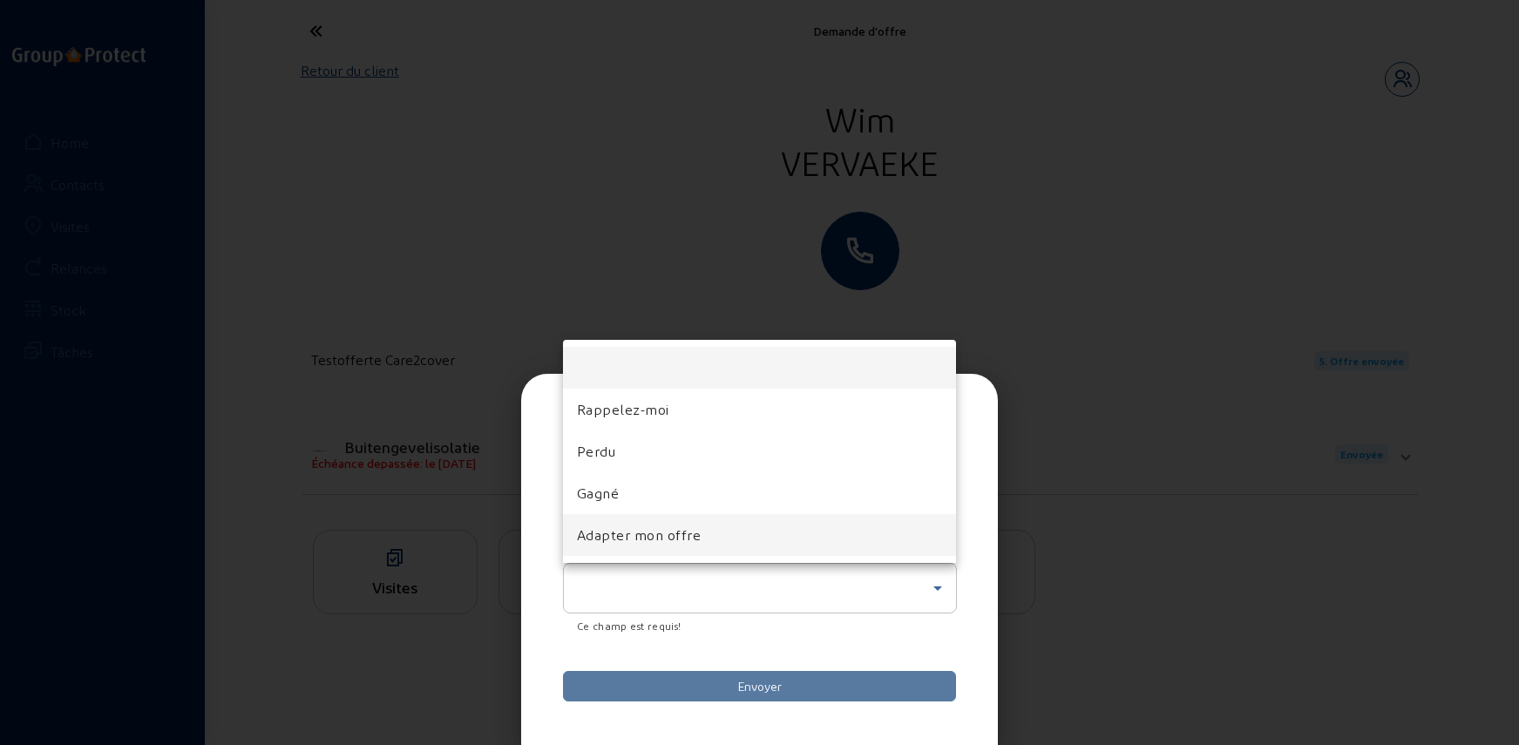
click at [661, 533] on span "Adapter mon offre" at bounding box center [639, 535] width 125 height 21
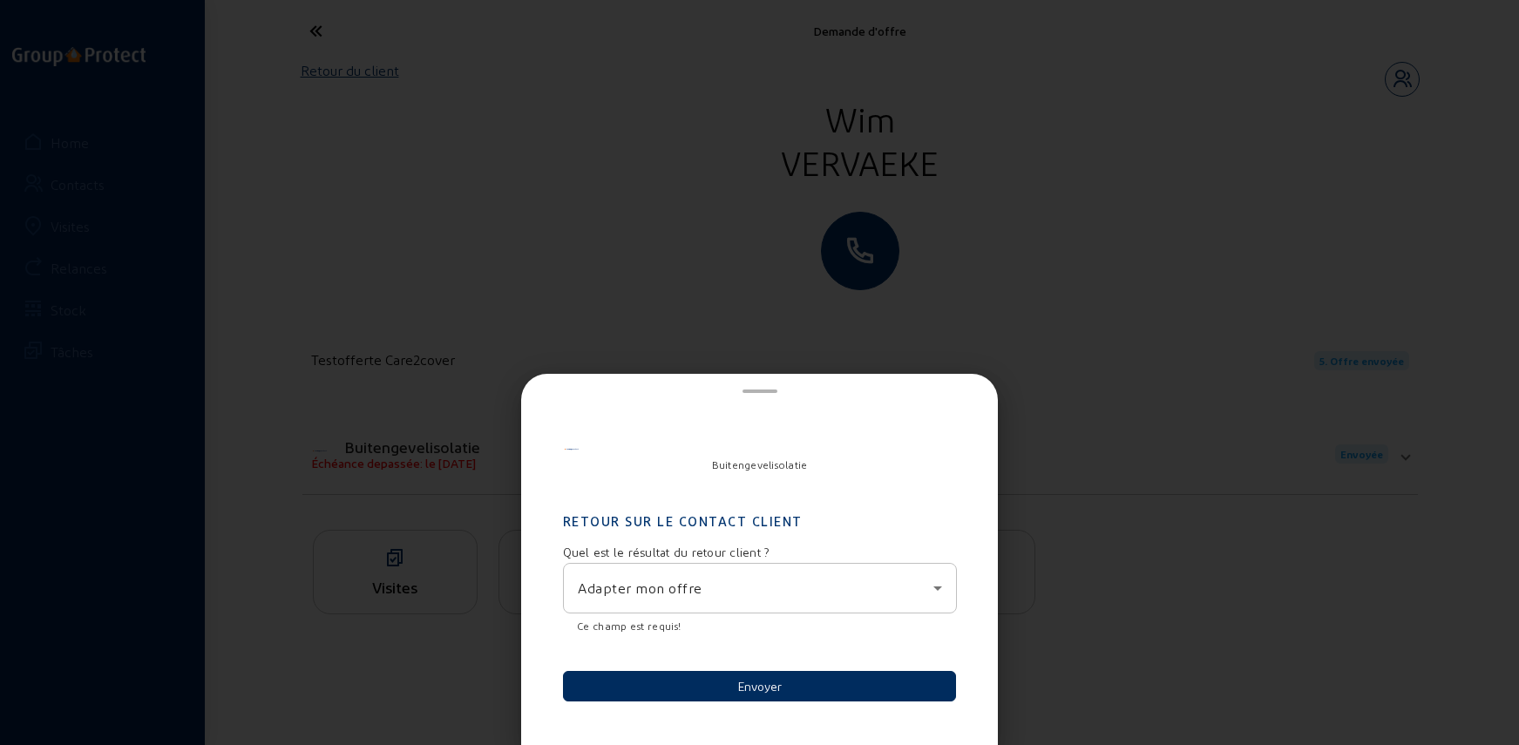
click at [706, 689] on button "Envoyer" at bounding box center [760, 686] width 394 height 31
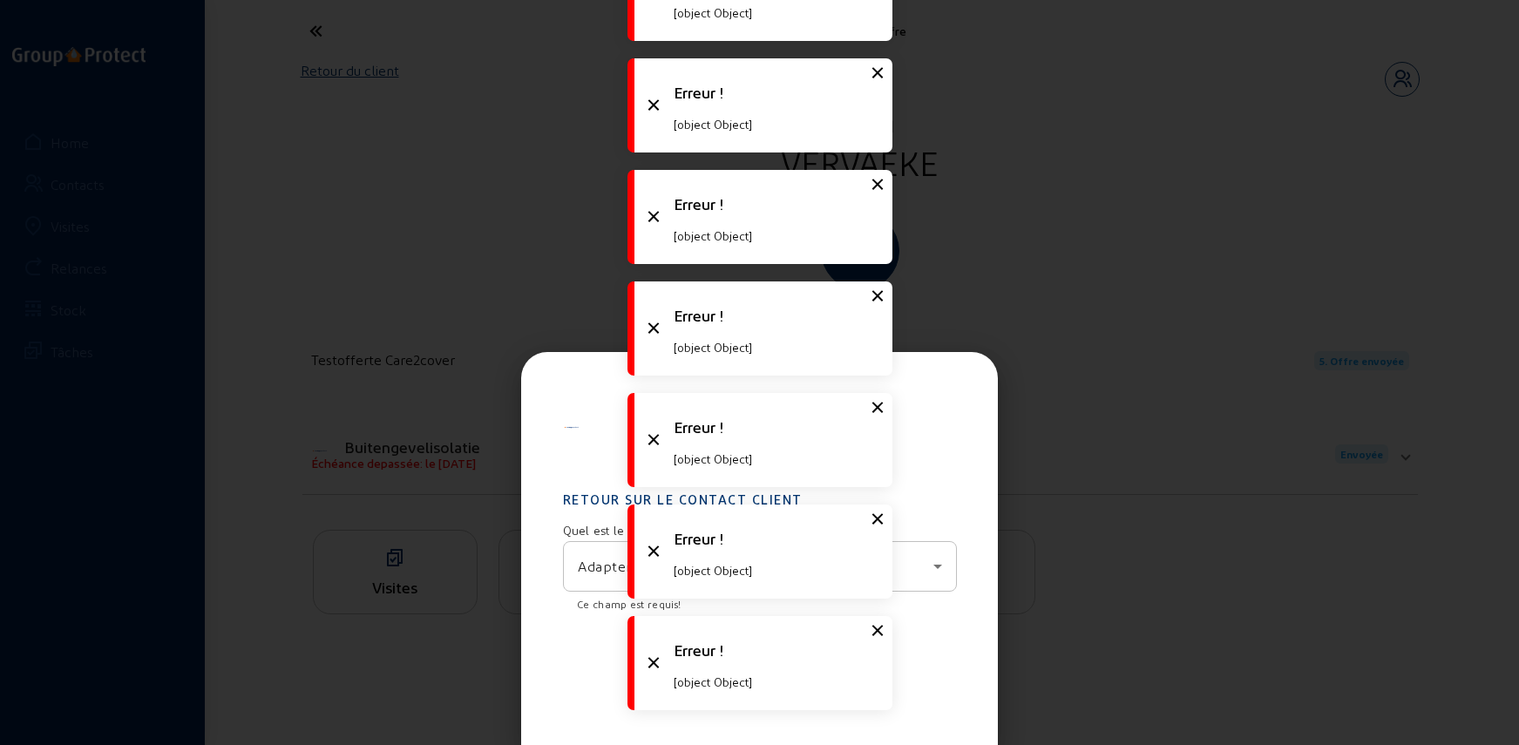
click at [493, 287] on div at bounding box center [759, 372] width 1519 height 745
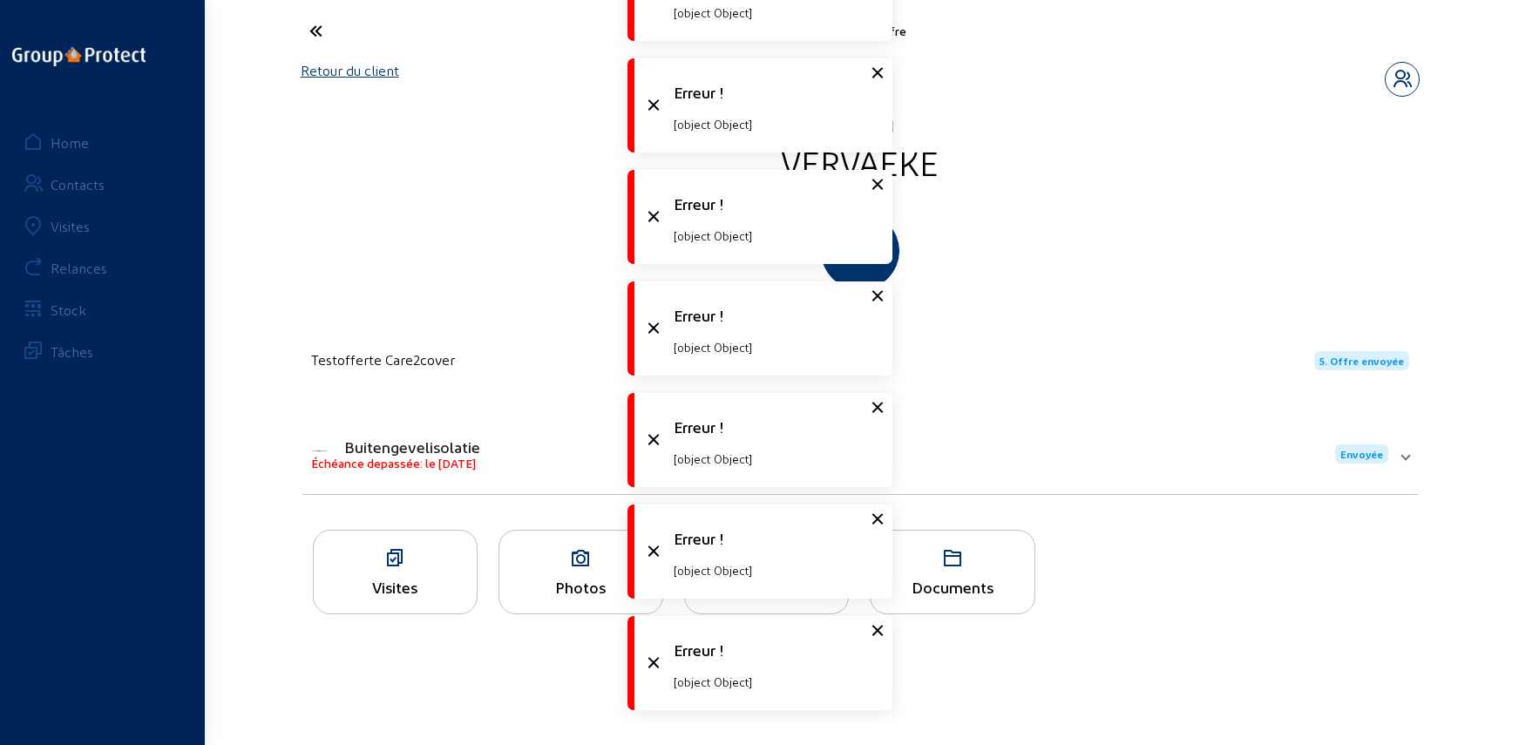
click at [353, 66] on link "Retour du client" at bounding box center [350, 70] width 98 height 17
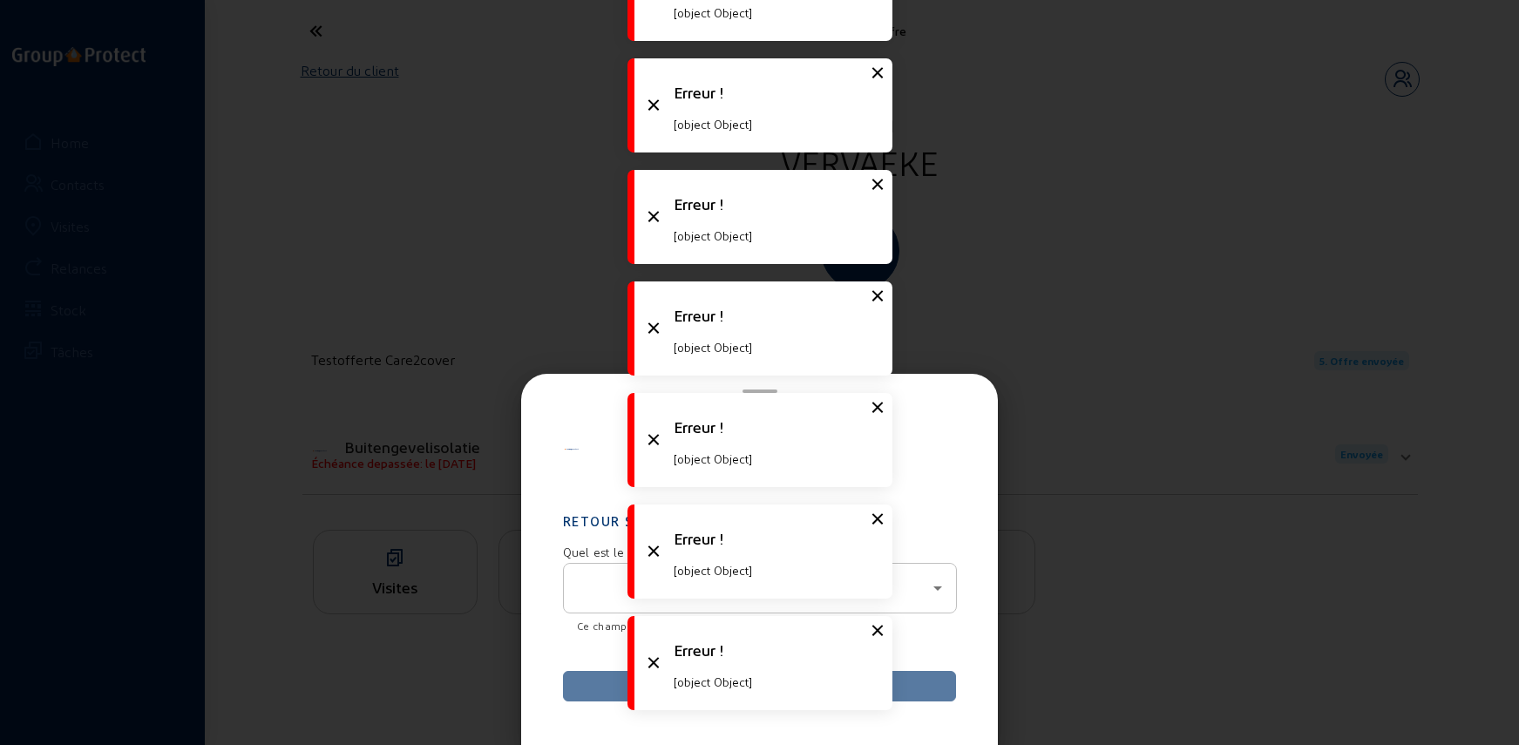
click at [620, 584] on div at bounding box center [756, 588] width 356 height 21
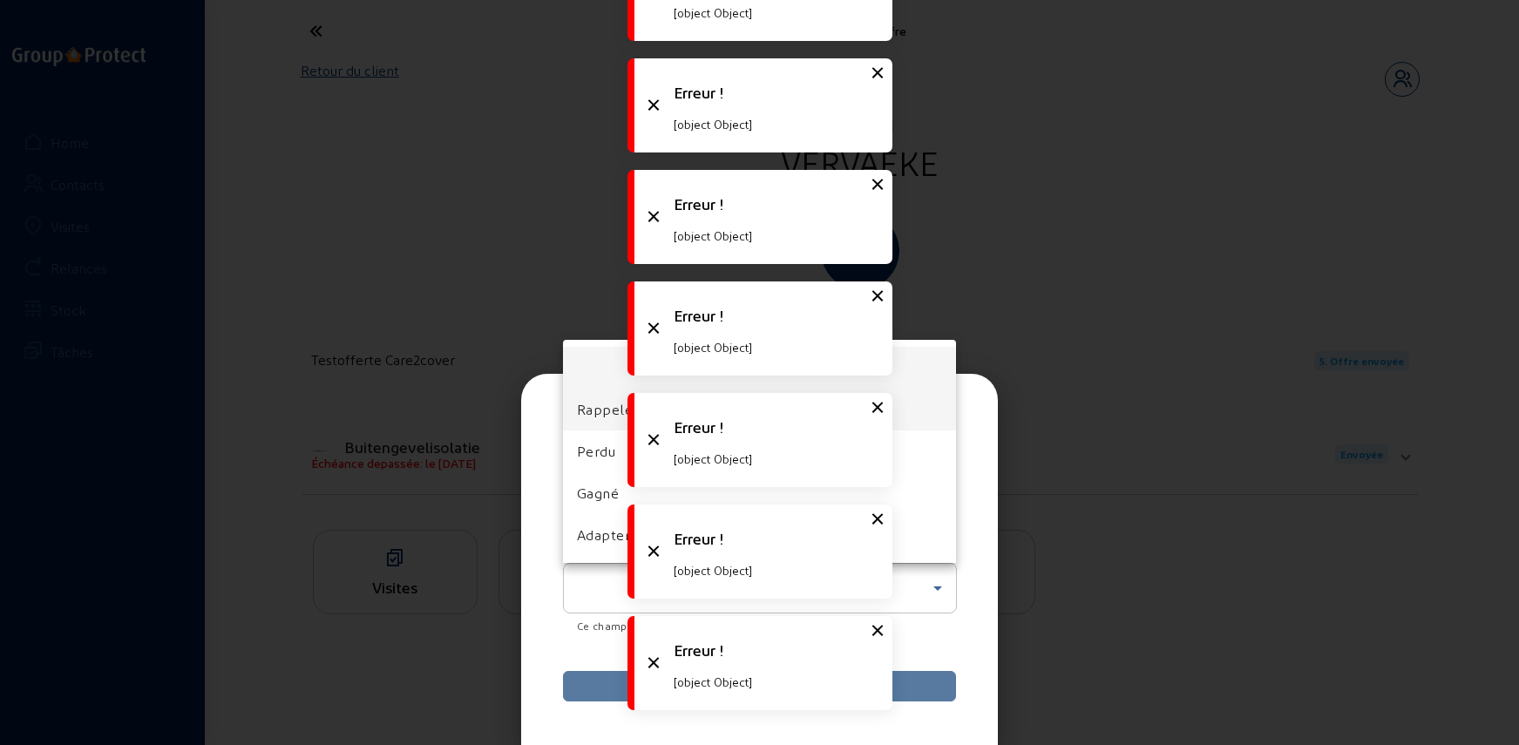
click at [581, 405] on span "Rappelez-moi" at bounding box center [623, 409] width 92 height 21
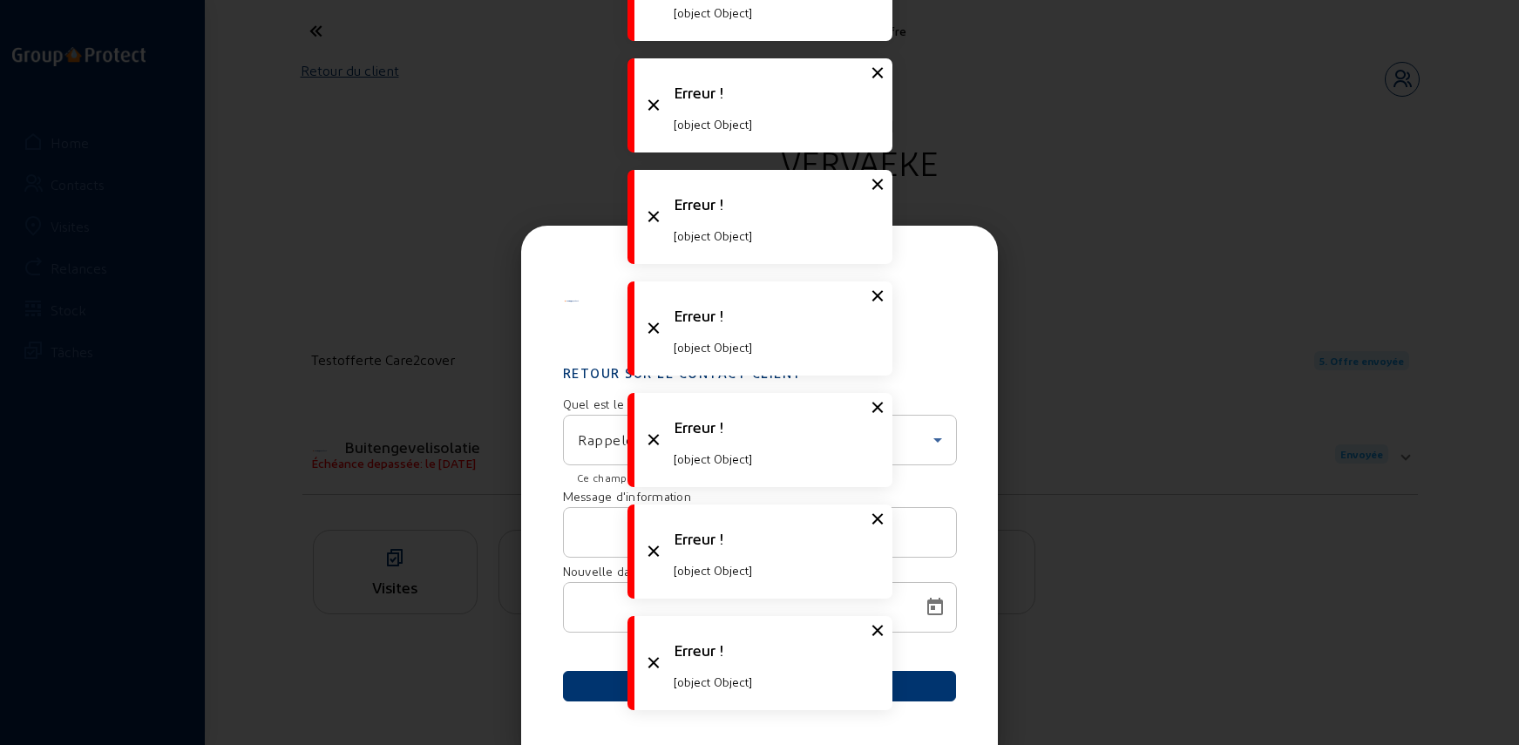
click at [598, 535] on input "text" at bounding box center [760, 532] width 364 height 21
type input "test"
click at [589, 595] on div at bounding box center [744, 607] width 333 height 49
click at [947, 613] on span "Open calendar" at bounding box center [934, 608] width 42 height 42
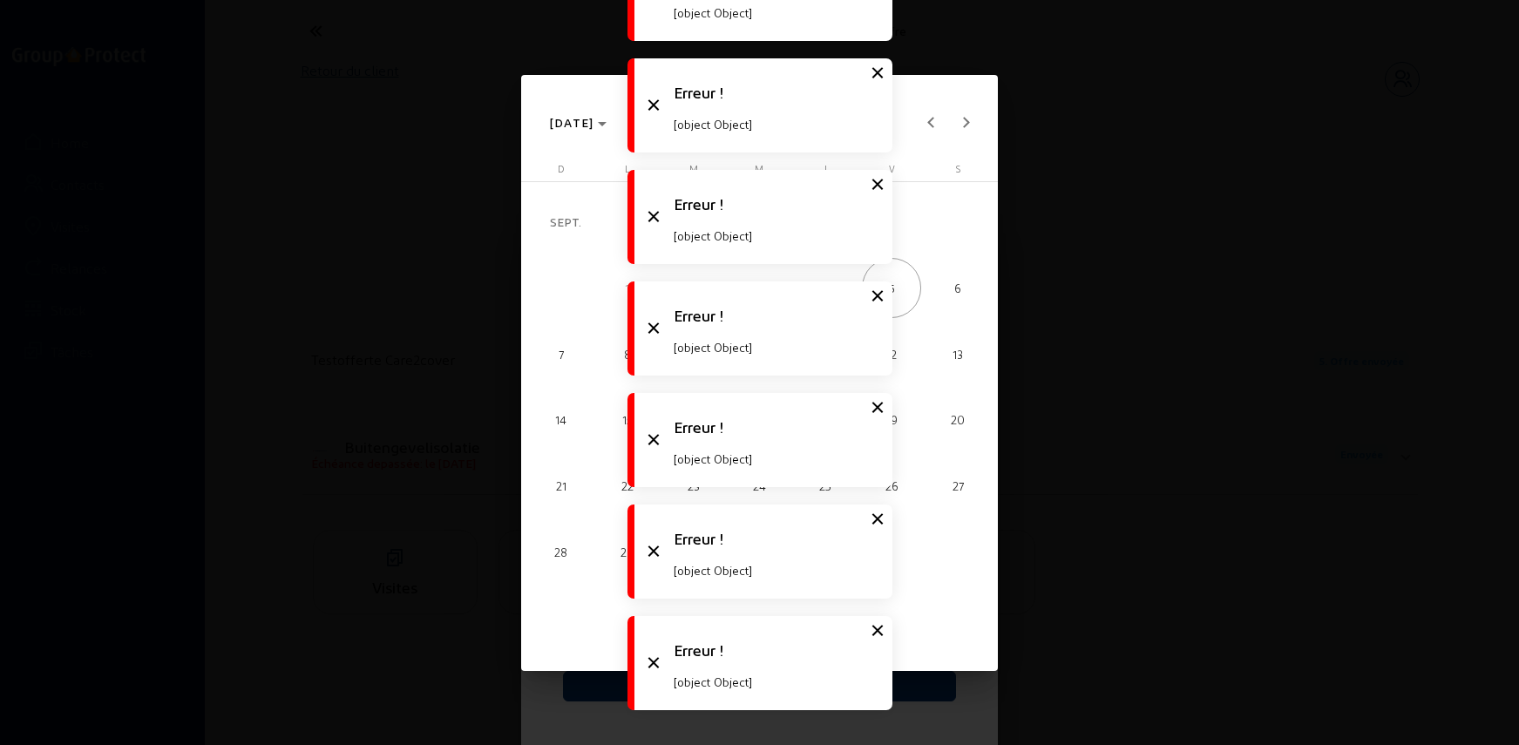
click at [450, 180] on div at bounding box center [759, 372] width 1519 height 745
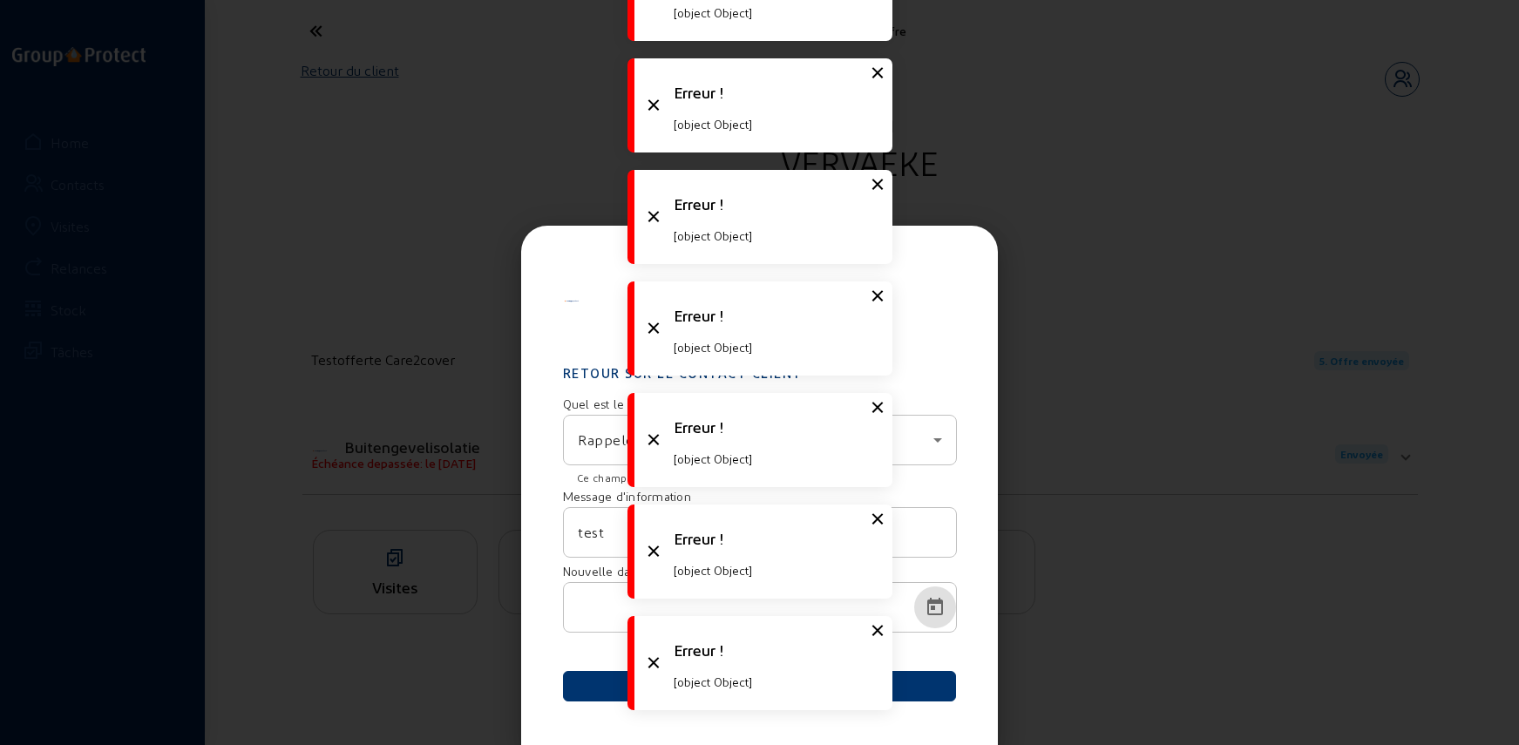
click at [450, 180] on div at bounding box center [759, 372] width 1519 height 745
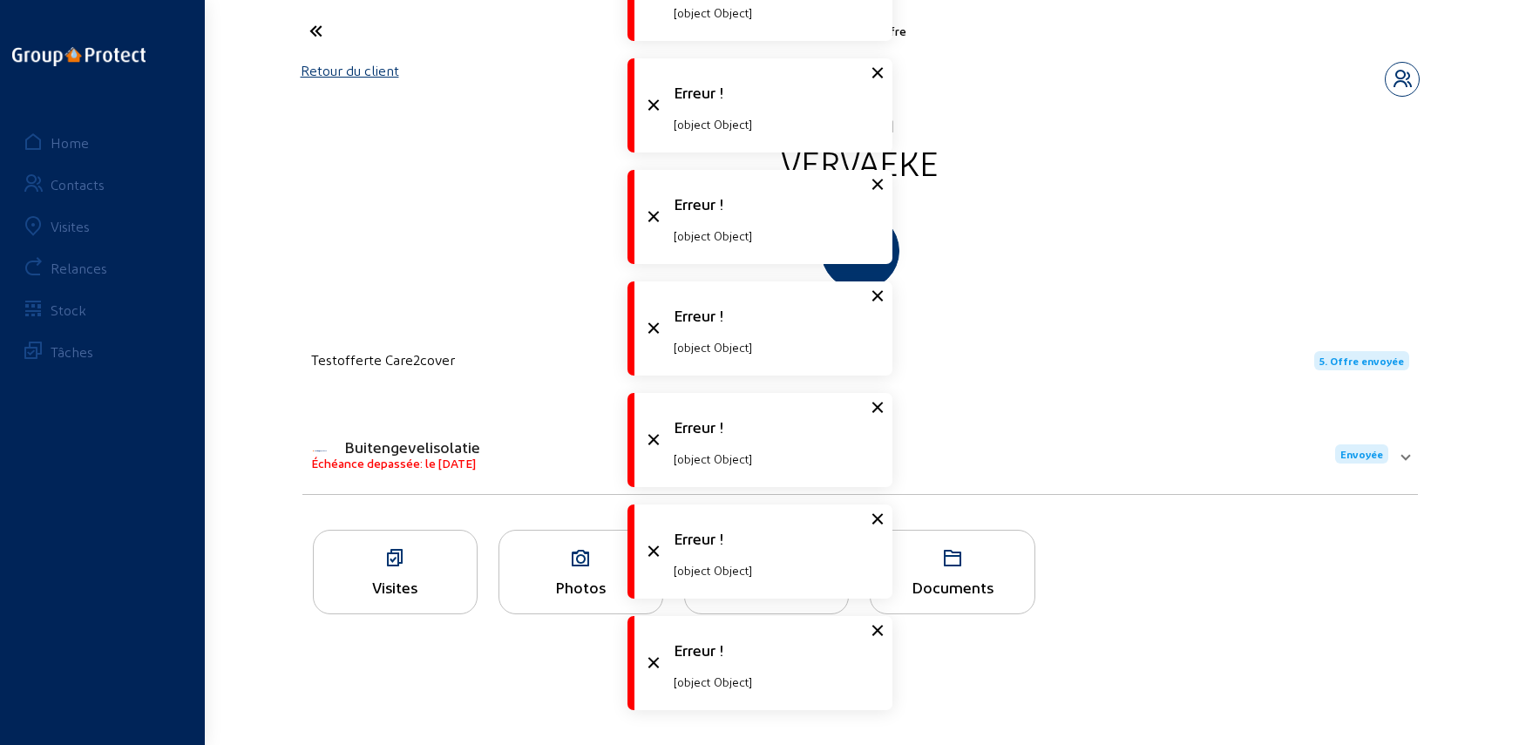
click at [83, 276] on link "Relances" at bounding box center [102, 268] width 184 height 42
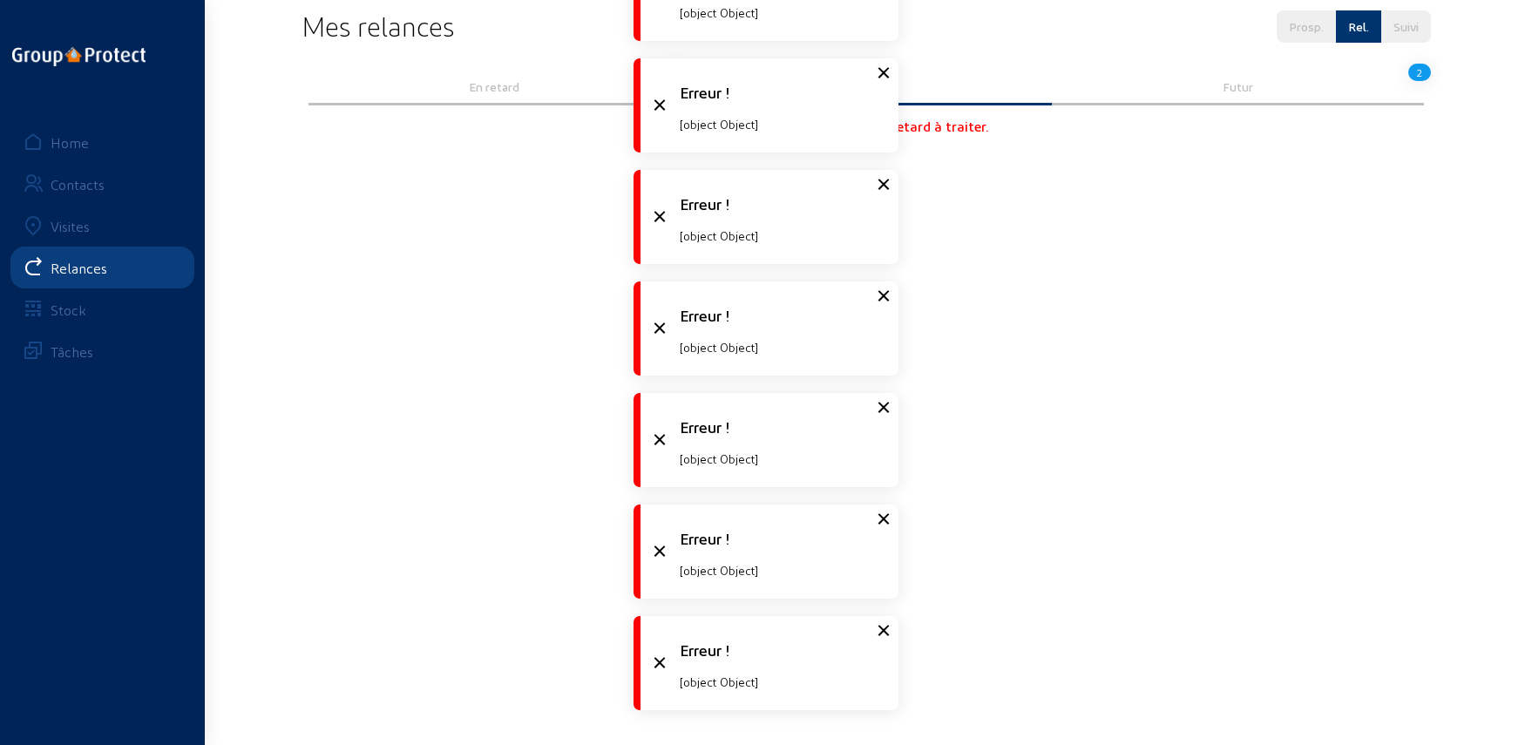
click at [1211, 76] on div "Futur" at bounding box center [1238, 88] width 372 height 35
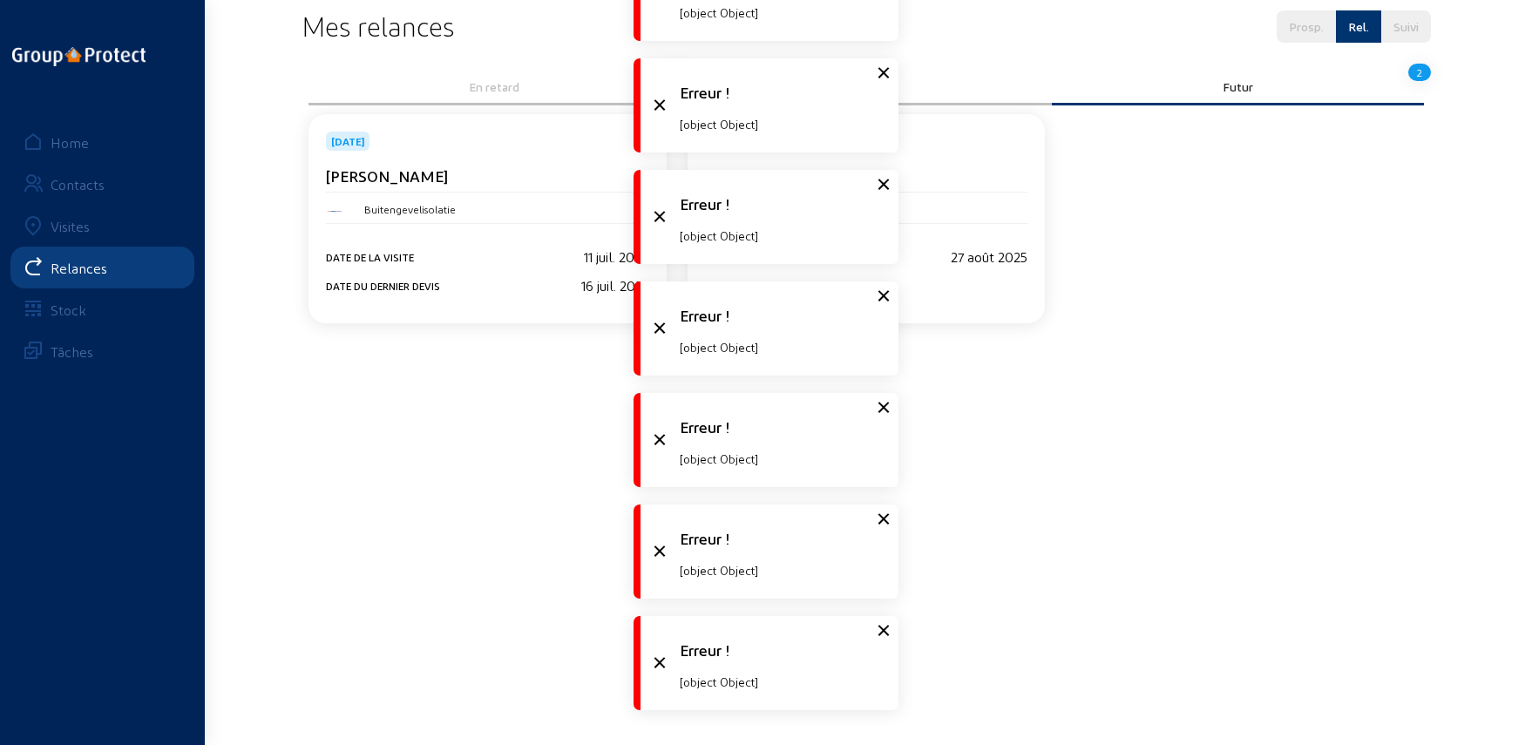
click at [883, 69] on icon at bounding box center [883, 73] width 21 height 21
click at [883, 70] on icon at bounding box center [883, 73] width 21 height 21
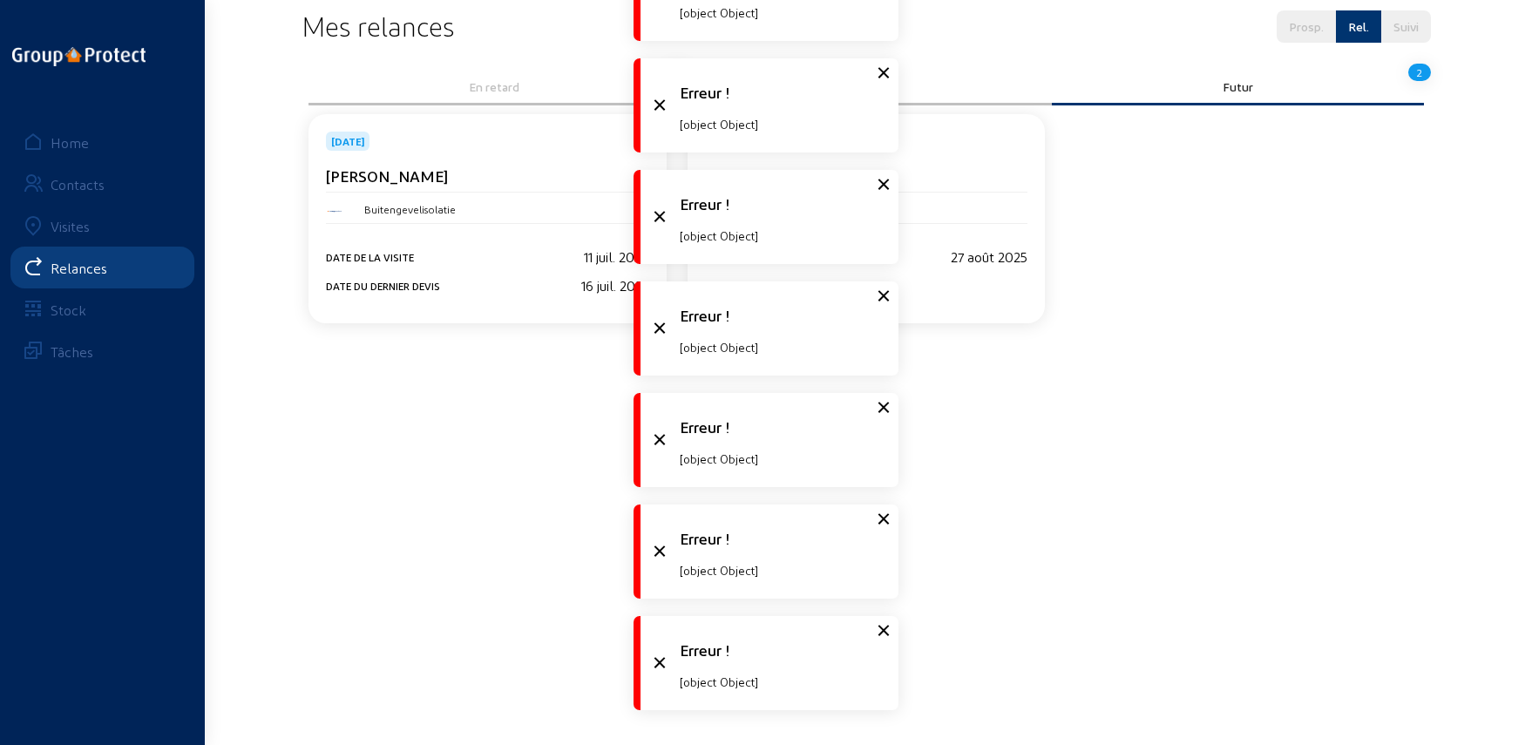
click at [883, 70] on icon at bounding box center [883, 73] width 21 height 21
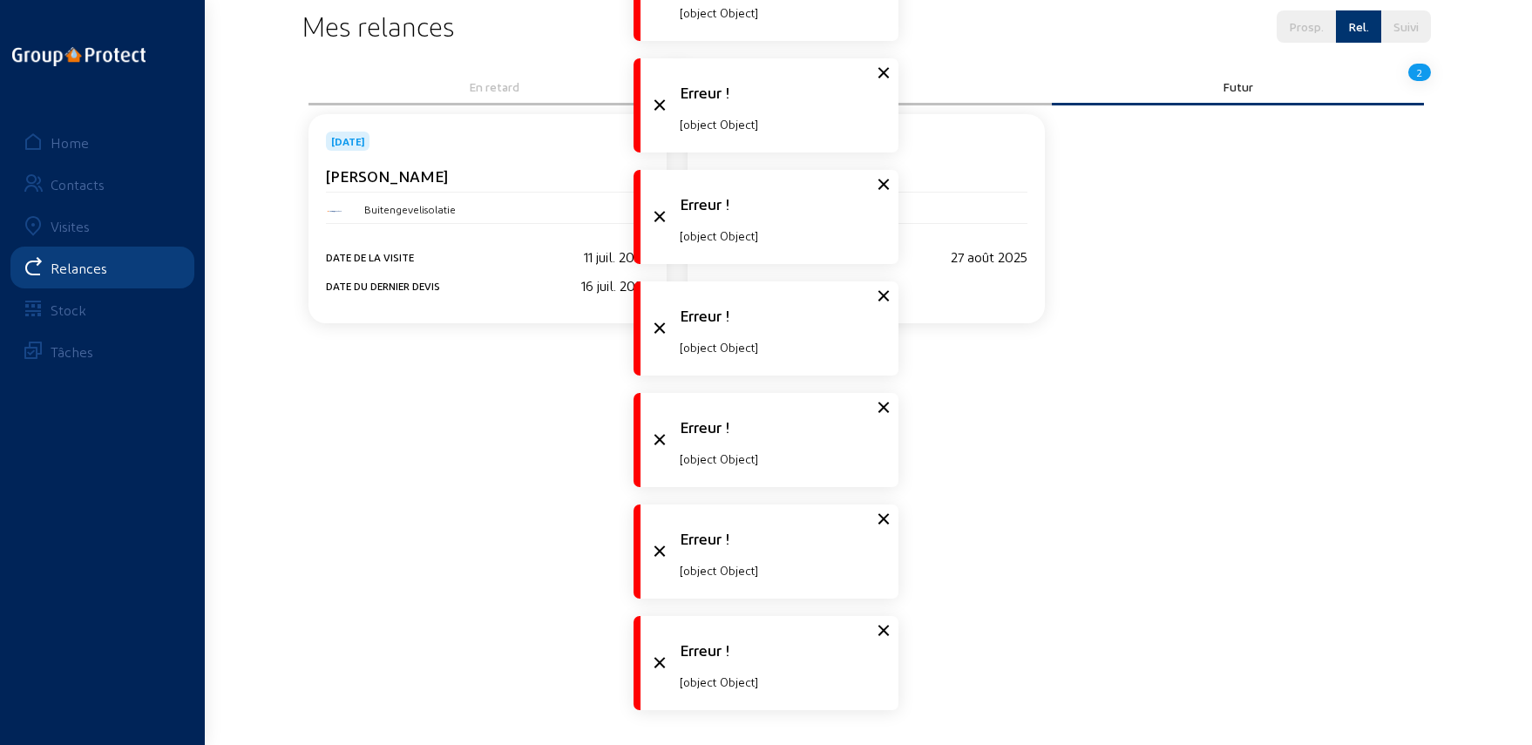
click at [883, 70] on icon at bounding box center [883, 73] width 21 height 21
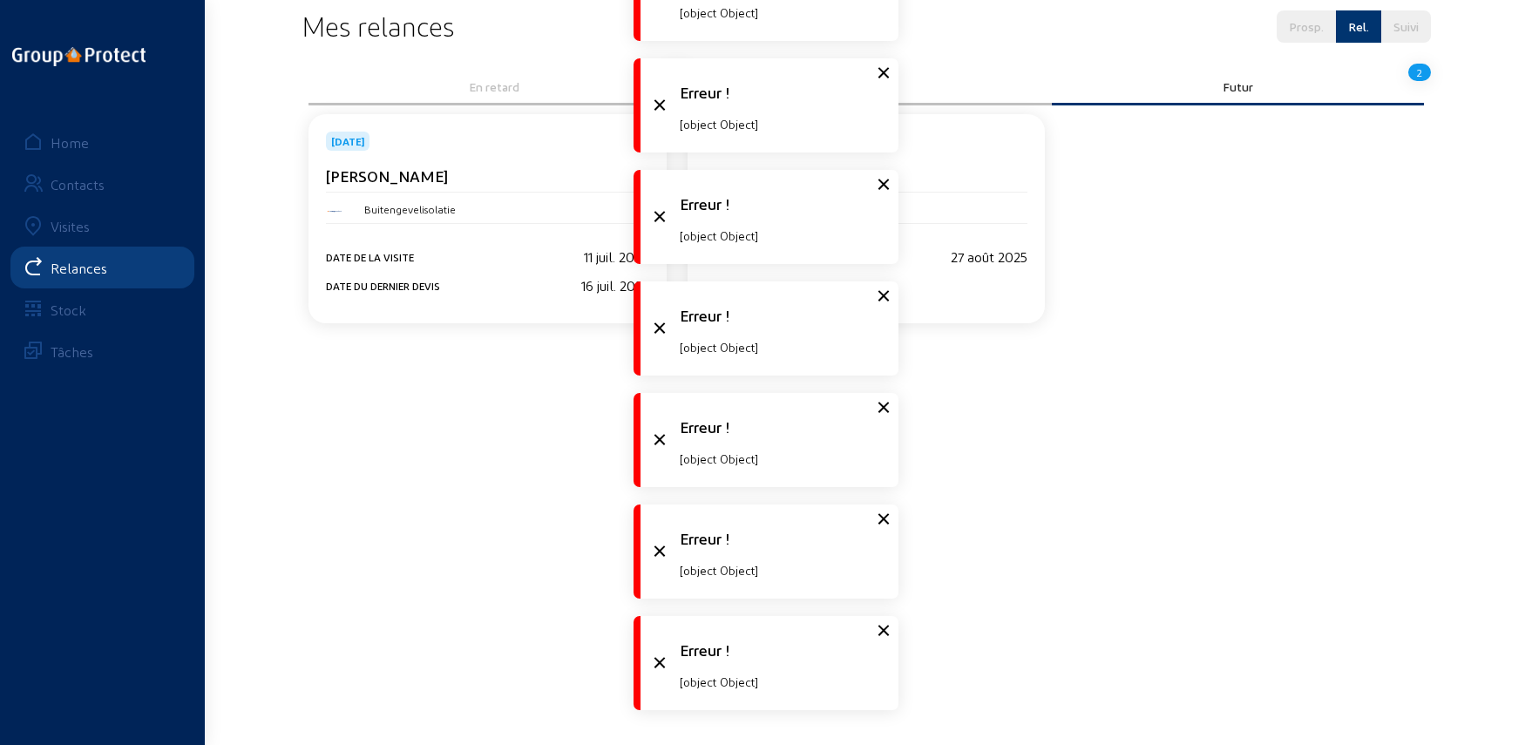
click at [883, 70] on icon at bounding box center [883, 73] width 21 height 21
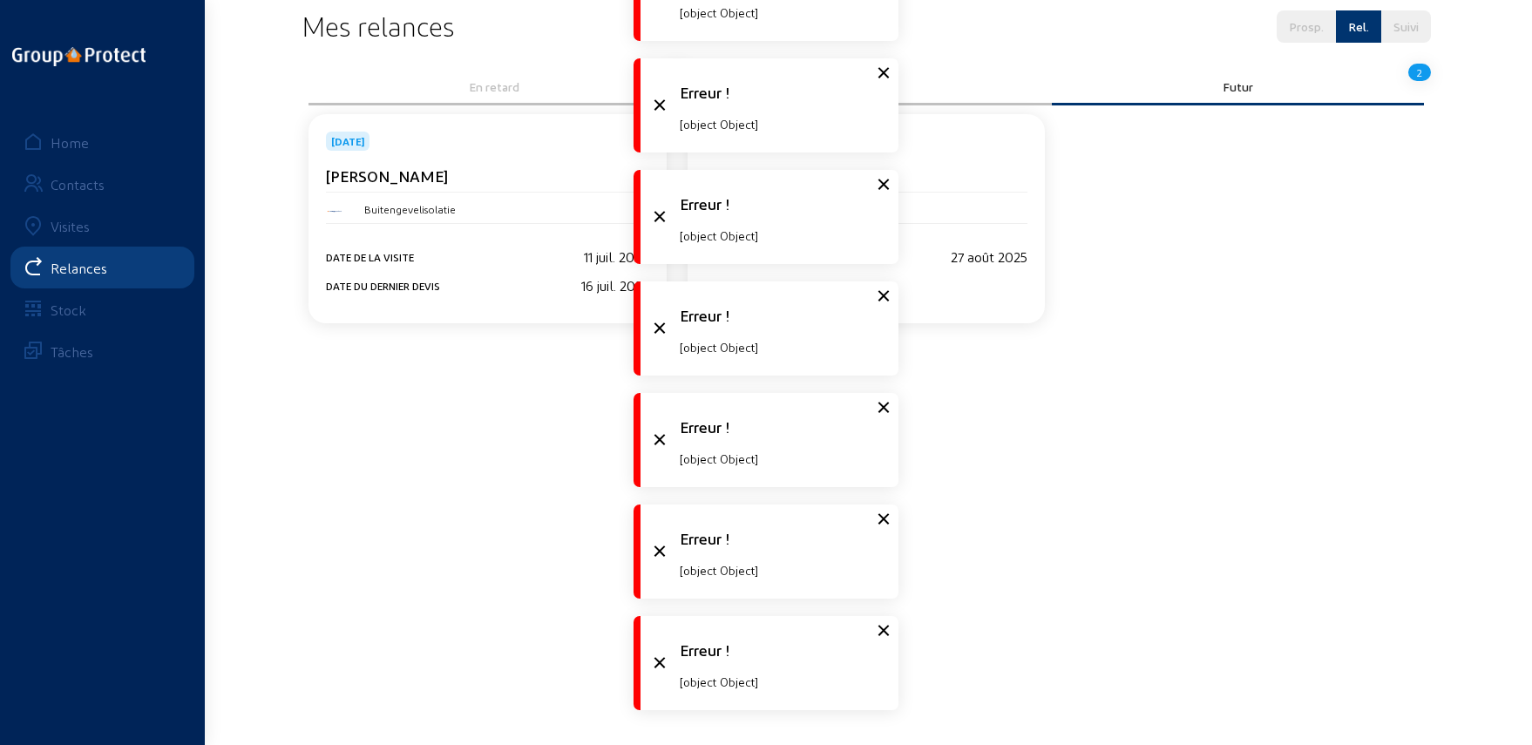
drag, startPoint x: 883, startPoint y: 70, endPoint x: 274, endPoint y: 4, distance: 612.8
click at [882, 70] on icon at bounding box center [883, 73] width 21 height 21
